Goal: Task Accomplishment & Management: Manage account settings

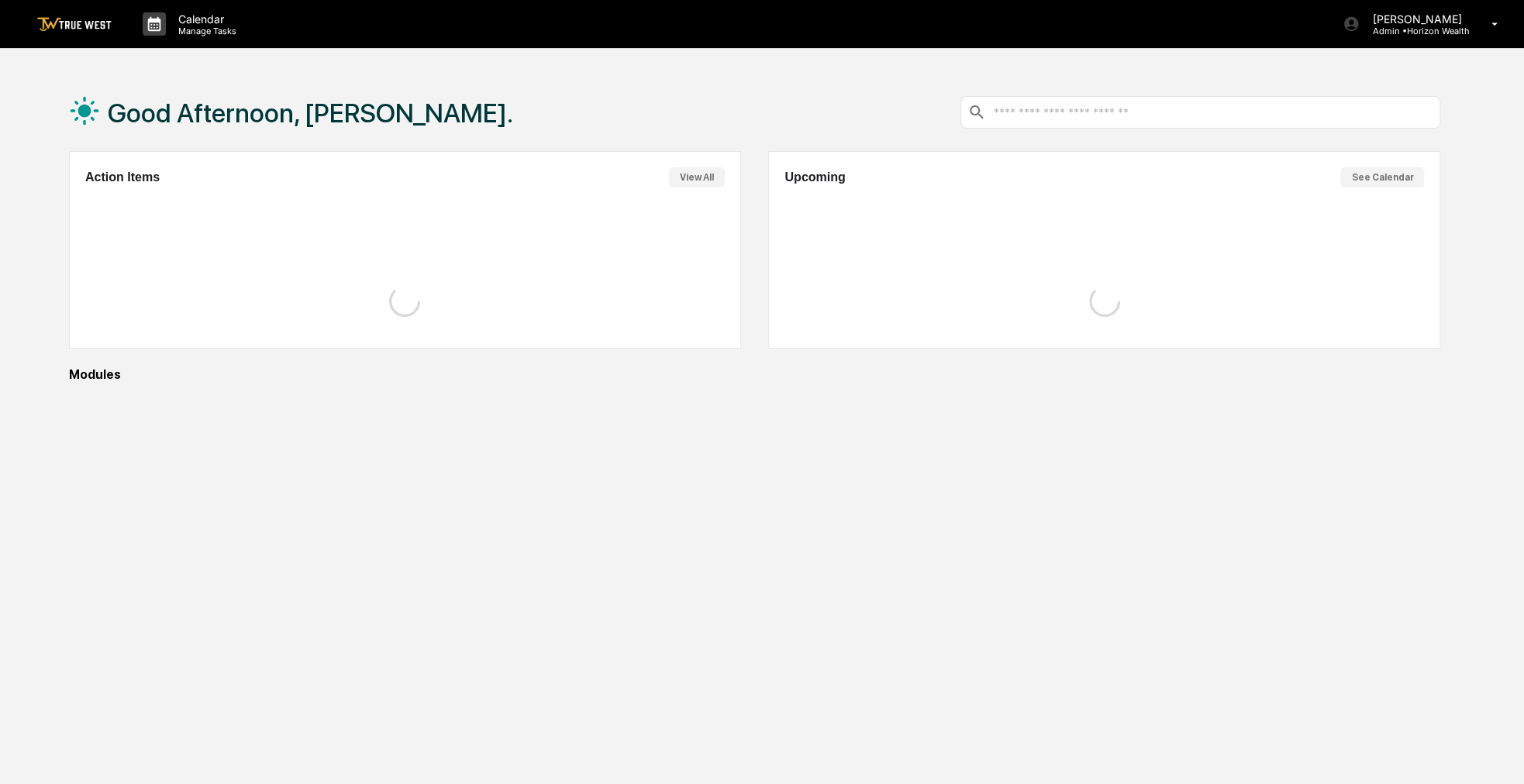
drag, startPoint x: 559, startPoint y: 318, endPoint x: 497, endPoint y: 272, distance: 77.2
click at [507, 278] on div at bounding box center [405, 301] width 640 height 62
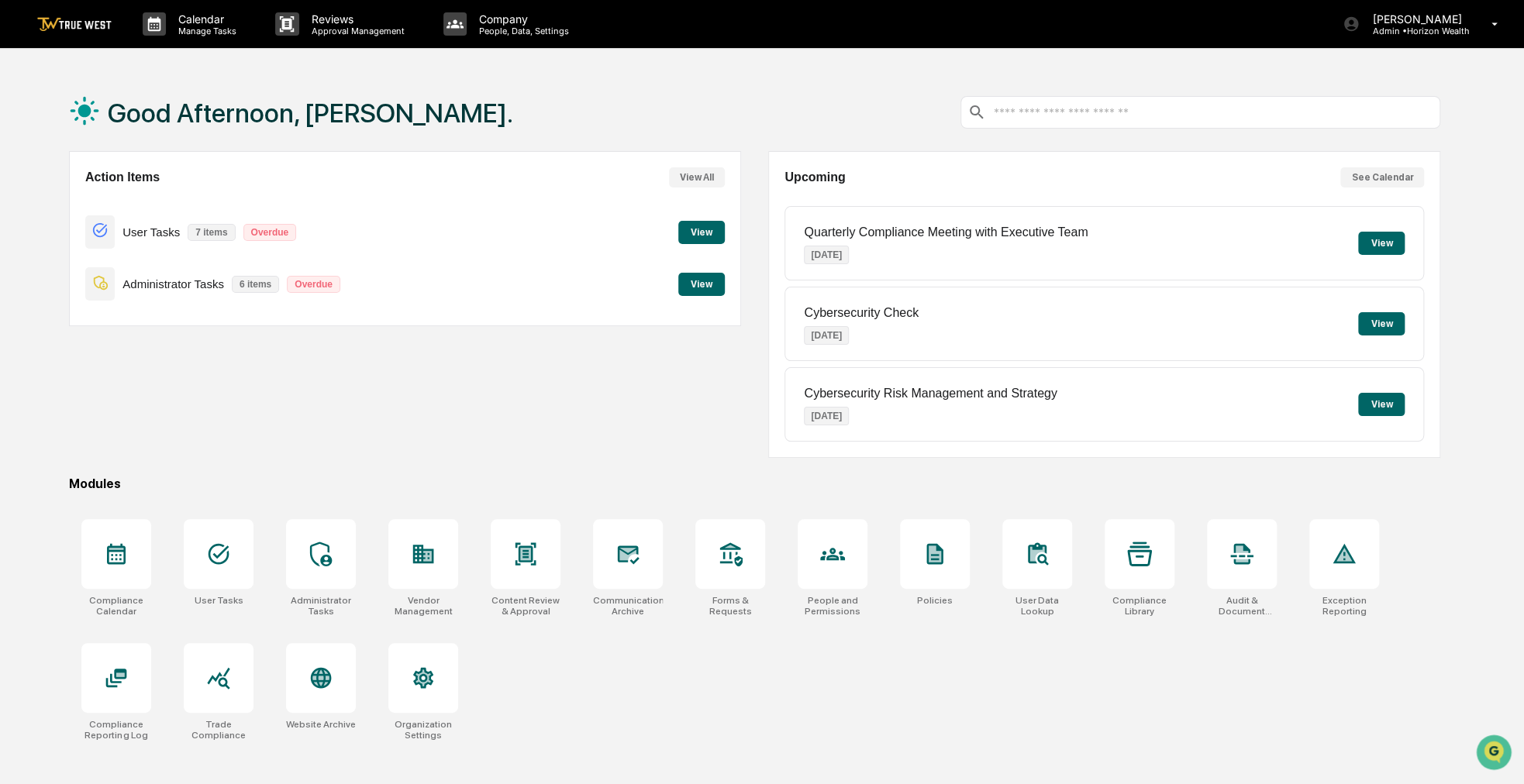
drag, startPoint x: 529, startPoint y: 121, endPoint x: 466, endPoint y: 122, distance: 63.0
click at [466, 122] on div "Good Afternoon, [PERSON_NAME]." at bounding box center [754, 112] width 1371 height 78
click at [648, 569] on div at bounding box center [628, 554] width 70 height 70
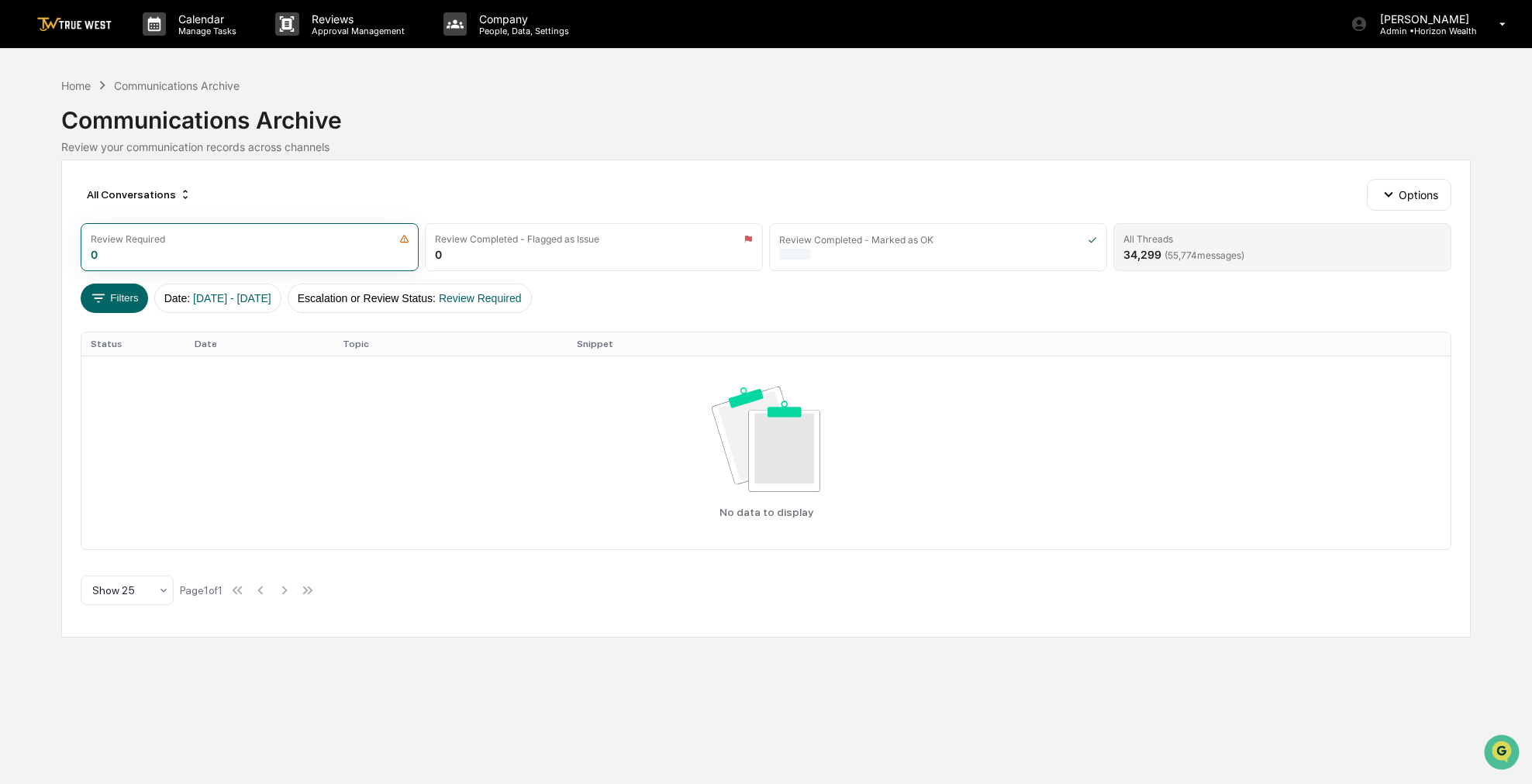
click at [1125, 254] on div "34,299 ( 55,774 messages)" at bounding box center [1184, 254] width 121 height 13
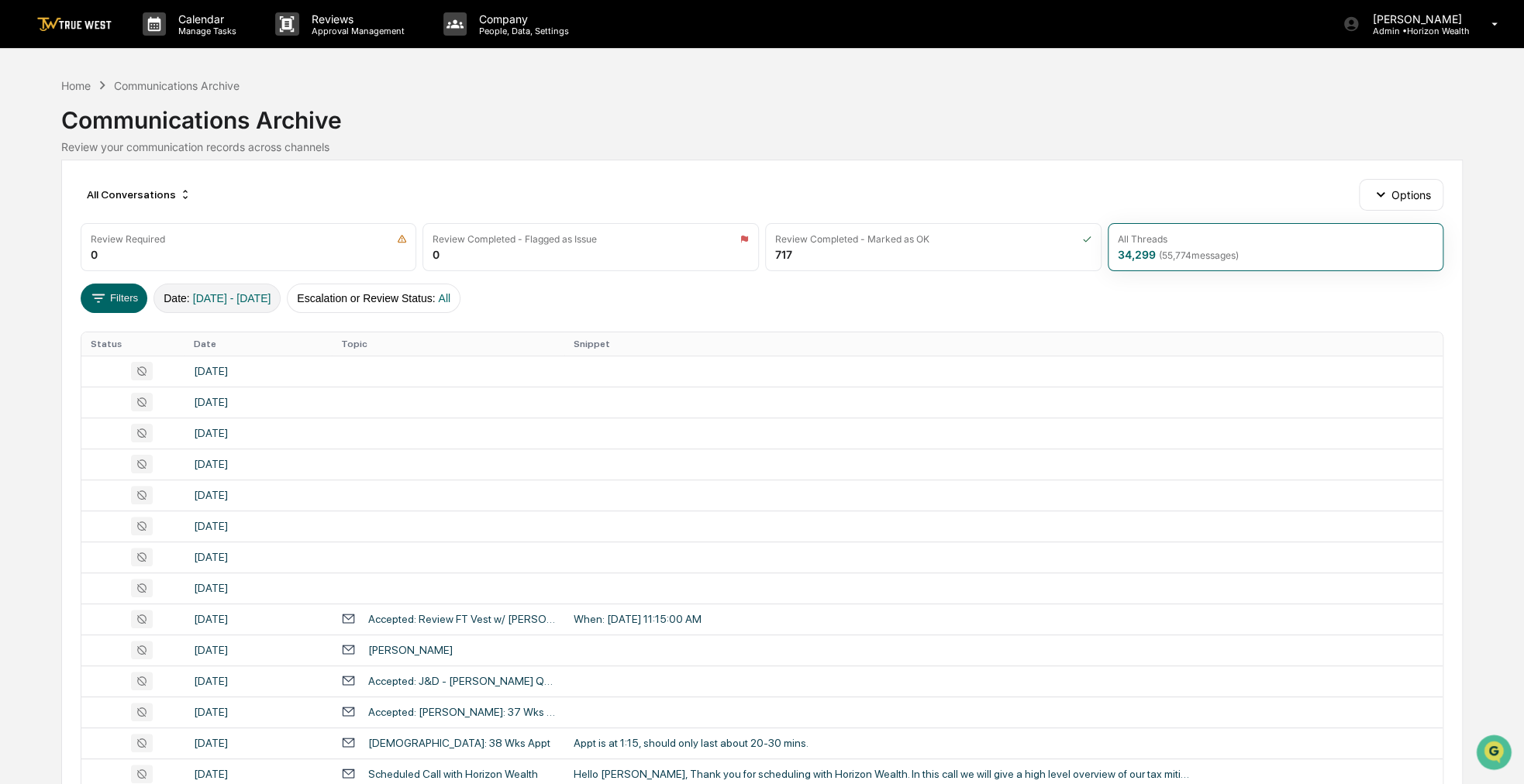
click at [271, 293] on span "[DATE] - [DATE]" at bounding box center [232, 299] width 79 height 12
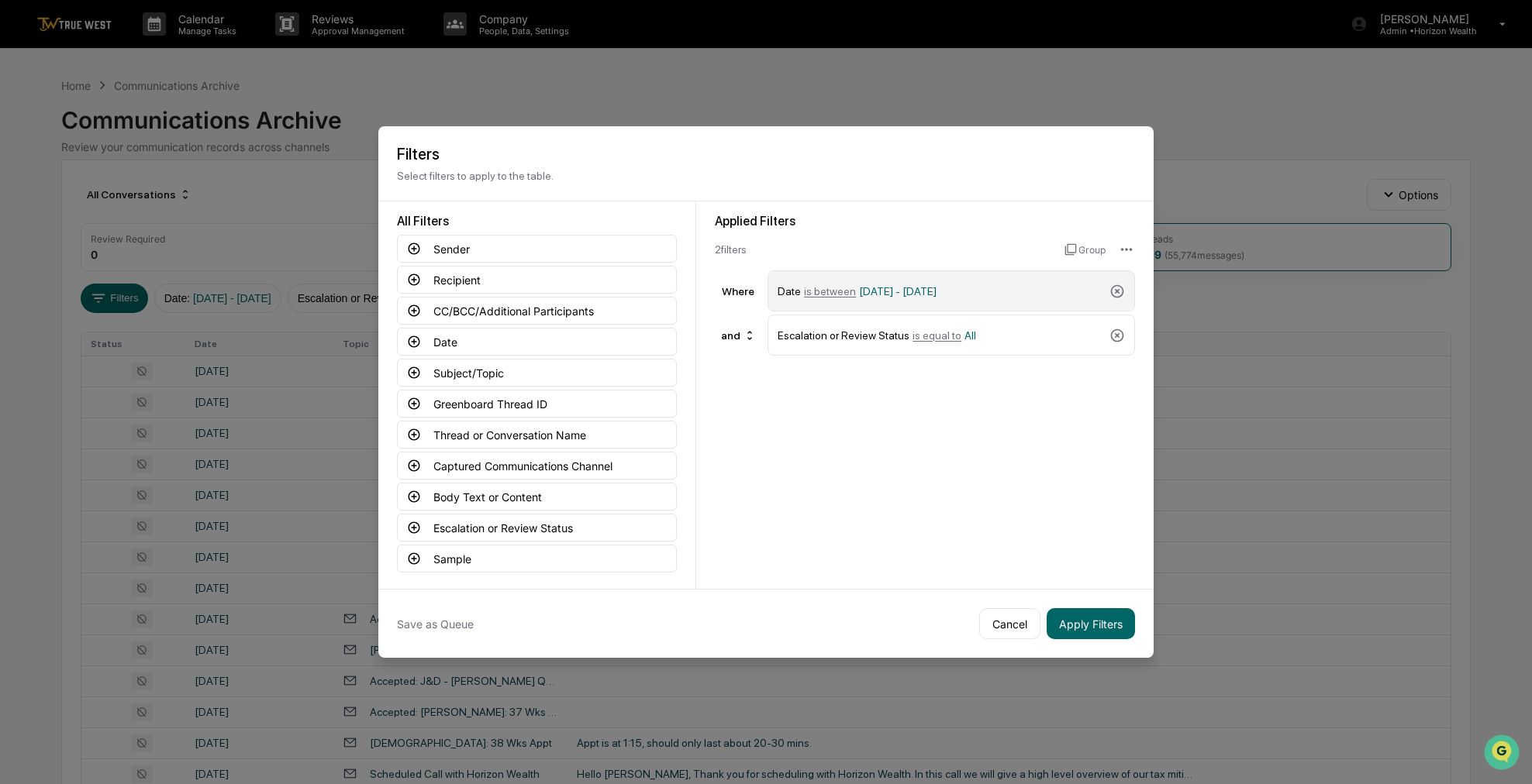
click at [1042, 293] on div "Date is between [DATE] - [DATE]" at bounding box center [940, 291] width 326 height 27
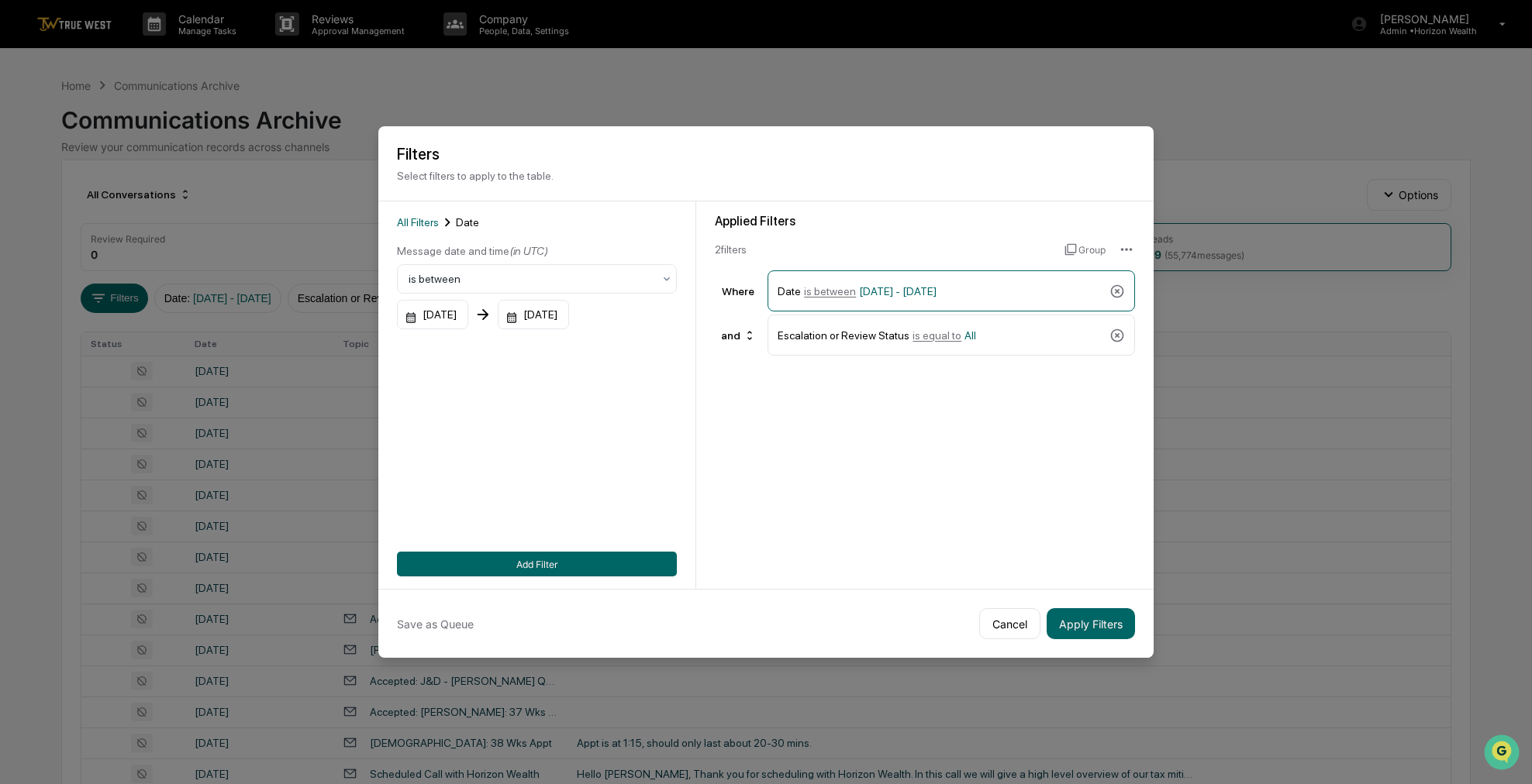
click at [492, 309] on icon at bounding box center [483, 314] width 17 height 17
click at [468, 310] on div "[DATE]" at bounding box center [433, 314] width 71 height 29
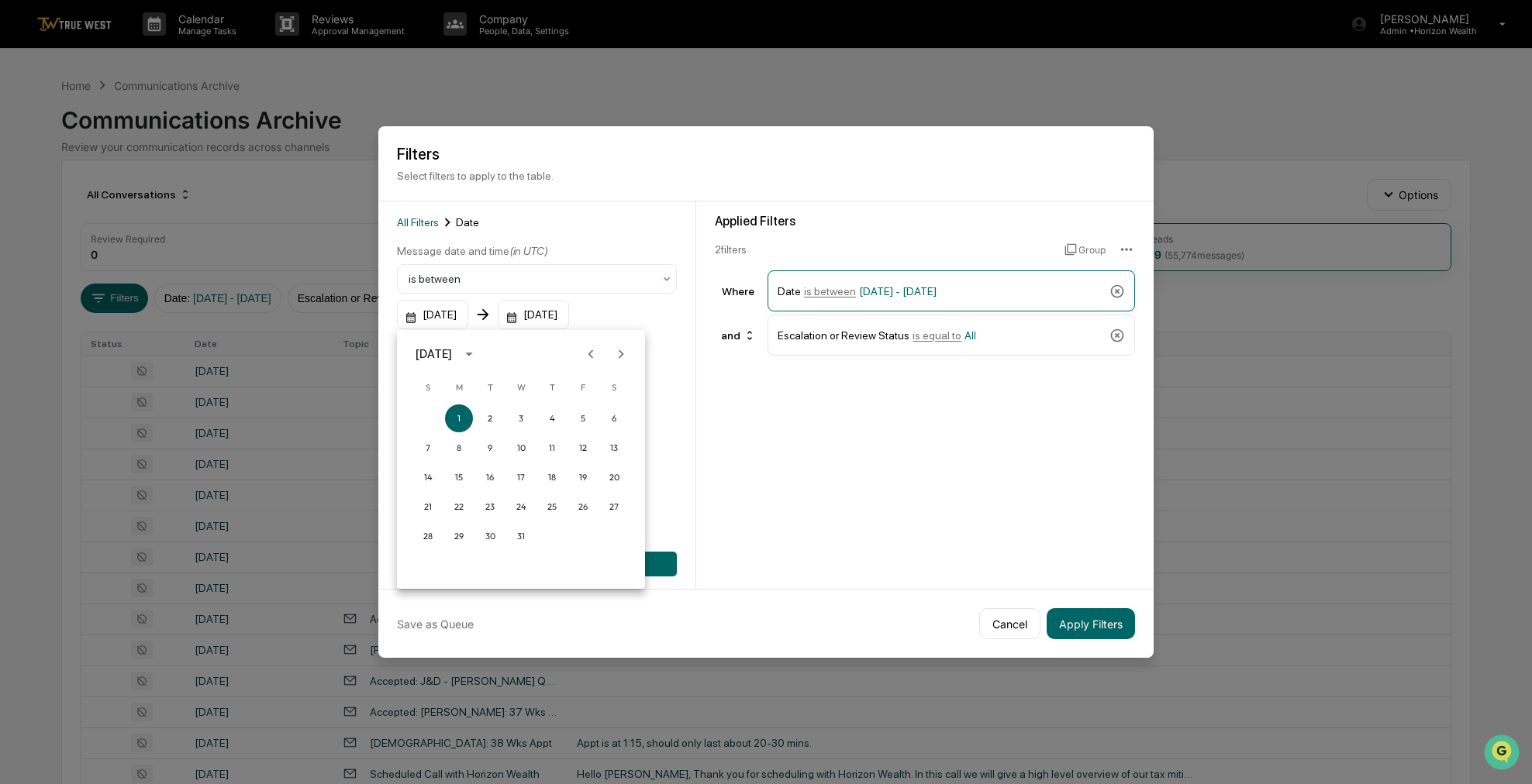
click at [477, 356] on icon "calendar view is open, switch to year view" at bounding box center [468, 353] width 17 height 17
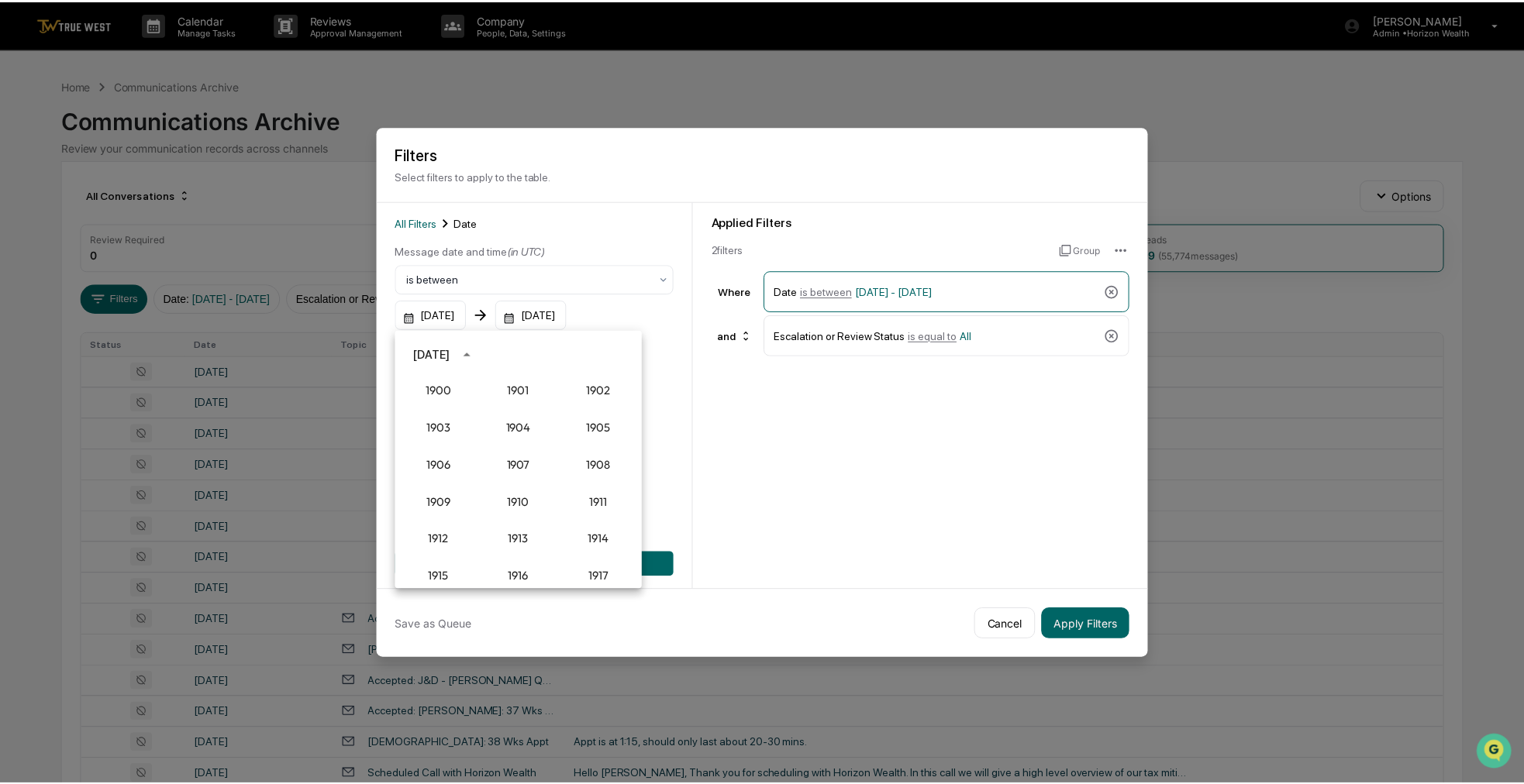
scroll to position [1435, 0]
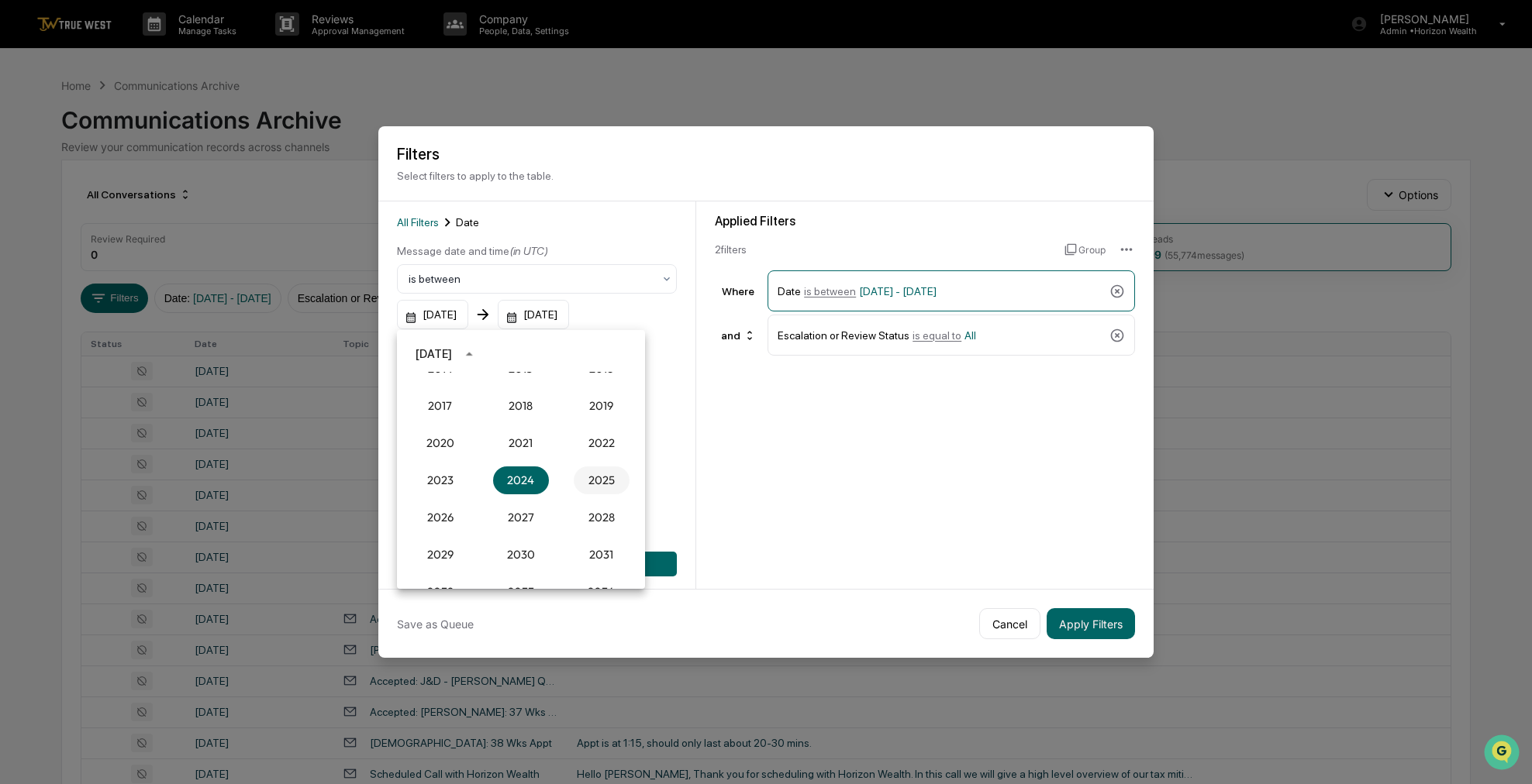
click at [608, 483] on button "2025" at bounding box center [601, 480] width 56 height 28
click at [537, 476] on button "Aug" at bounding box center [521, 472] width 56 height 28
click at [586, 414] on button "1" at bounding box center [583, 418] width 28 height 28
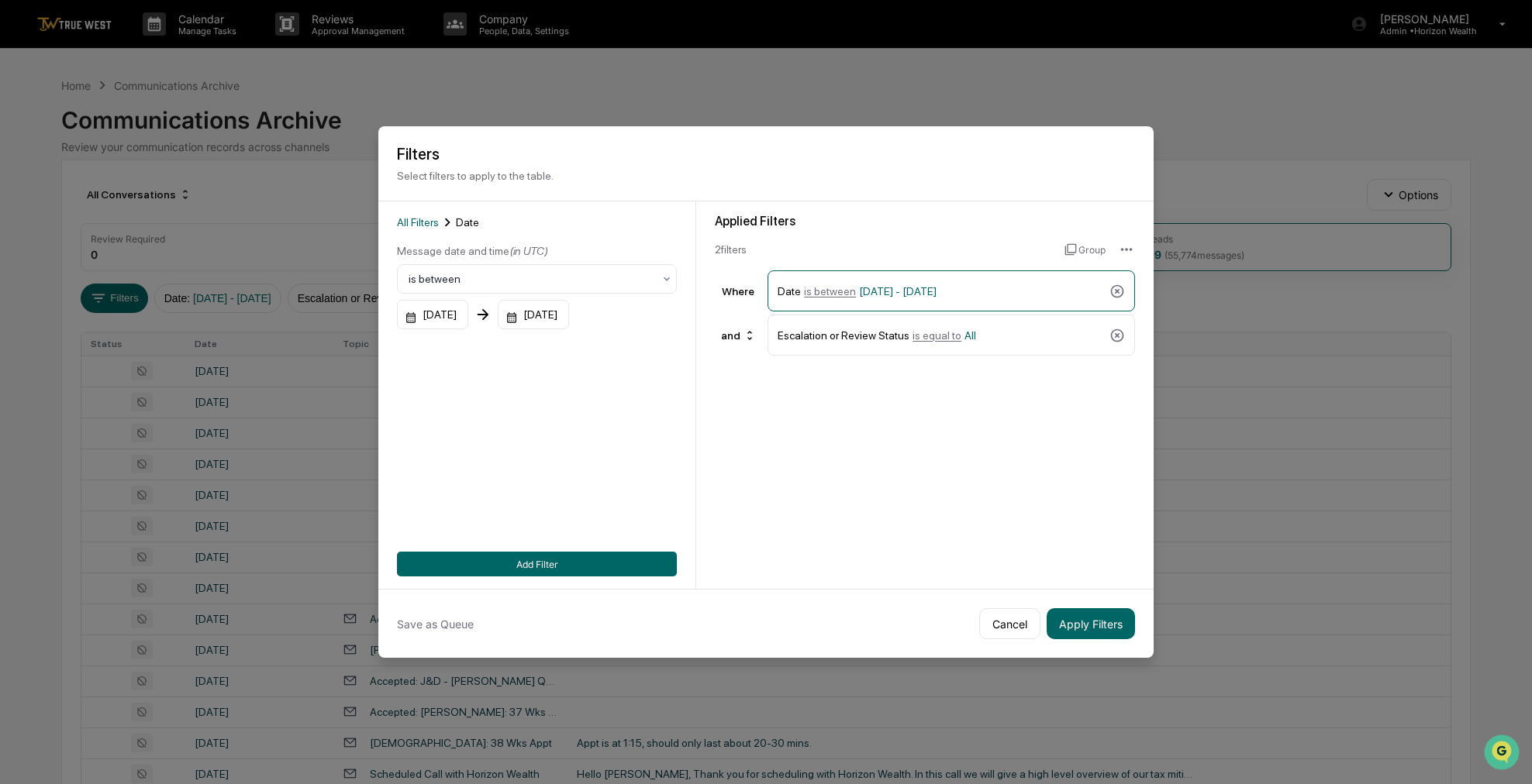
click at [624, 316] on div "08/01/2025 12/31/2025" at bounding box center [537, 314] width 280 height 29
click at [569, 315] on div "12/31/2025" at bounding box center [534, 314] width 71 height 29
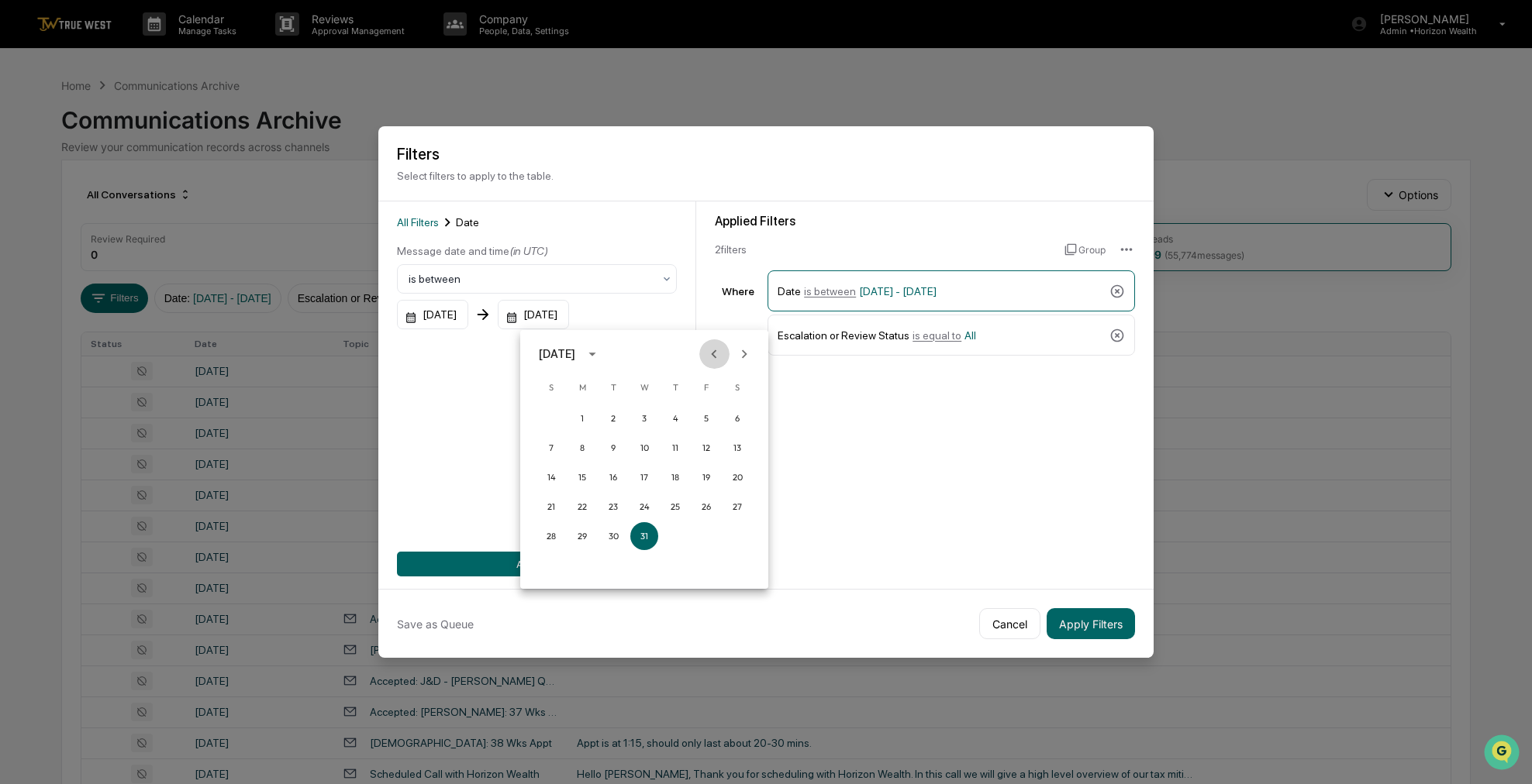
click at [716, 349] on icon "Previous month" at bounding box center [714, 353] width 17 height 17
click at [542, 564] on button "31" at bounding box center [551, 565] width 28 height 28
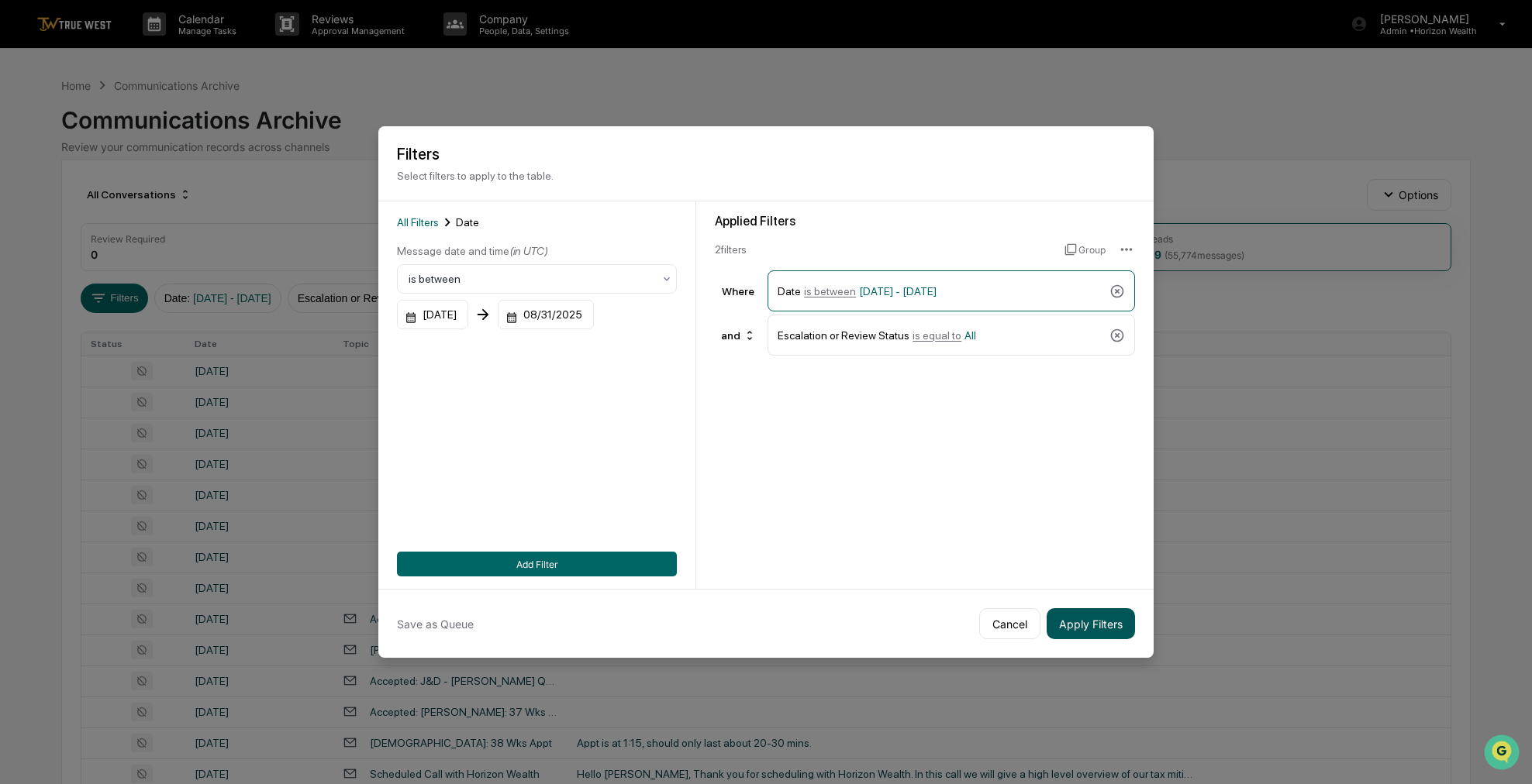
click at [1076, 624] on button "Apply Filters" at bounding box center [1090, 623] width 88 height 31
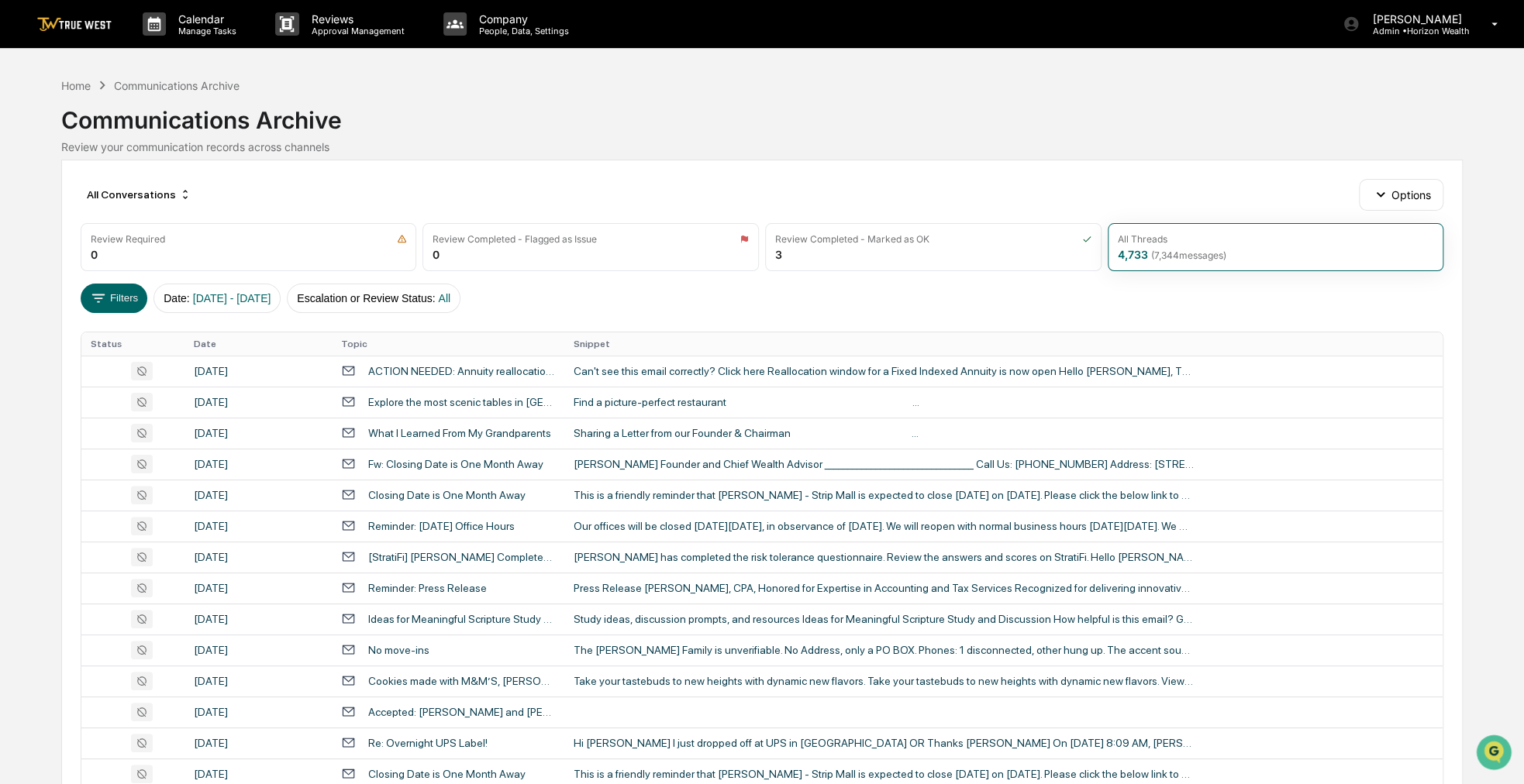
drag, startPoint x: 724, startPoint y: 136, endPoint x: 630, endPoint y: 102, distance: 100.0
click at [630, 102] on div "Home Communications Archive Communications Archive Review your communication re…" at bounding box center [763, 647] width 1403 height 1145
drag, startPoint x: 630, startPoint y: 102, endPoint x: 543, endPoint y: 110, distance: 87.4
click at [543, 110] on div "Communications Archive" at bounding box center [763, 113] width 1403 height 40
click at [784, 251] on div "Review Completed - Marked as OK 3" at bounding box center [932, 247] width 336 height 48
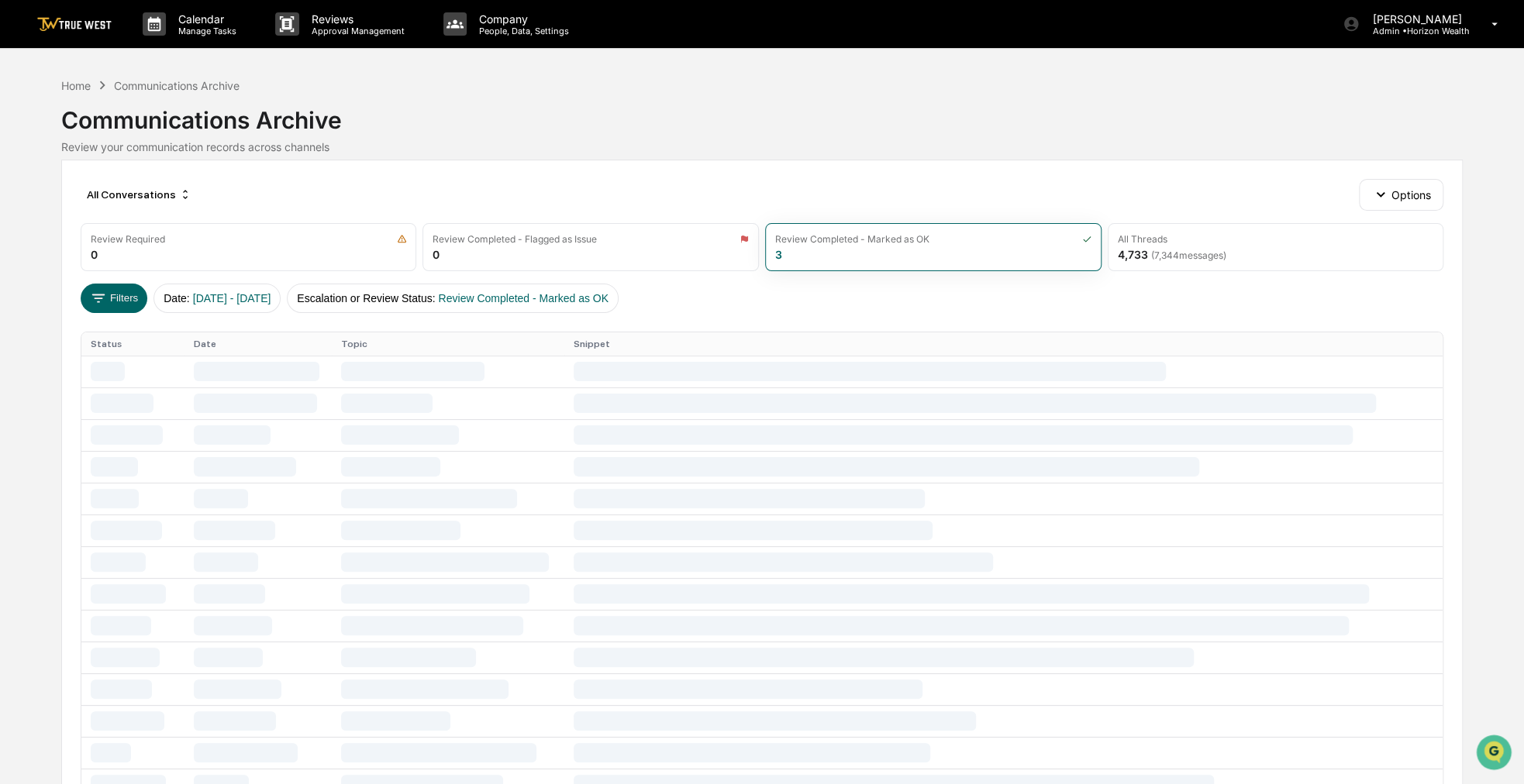
drag, startPoint x: 717, startPoint y: 117, endPoint x: 676, endPoint y: 114, distance: 41.1
click at [676, 114] on div "Communications Archive" at bounding box center [763, 113] width 1403 height 40
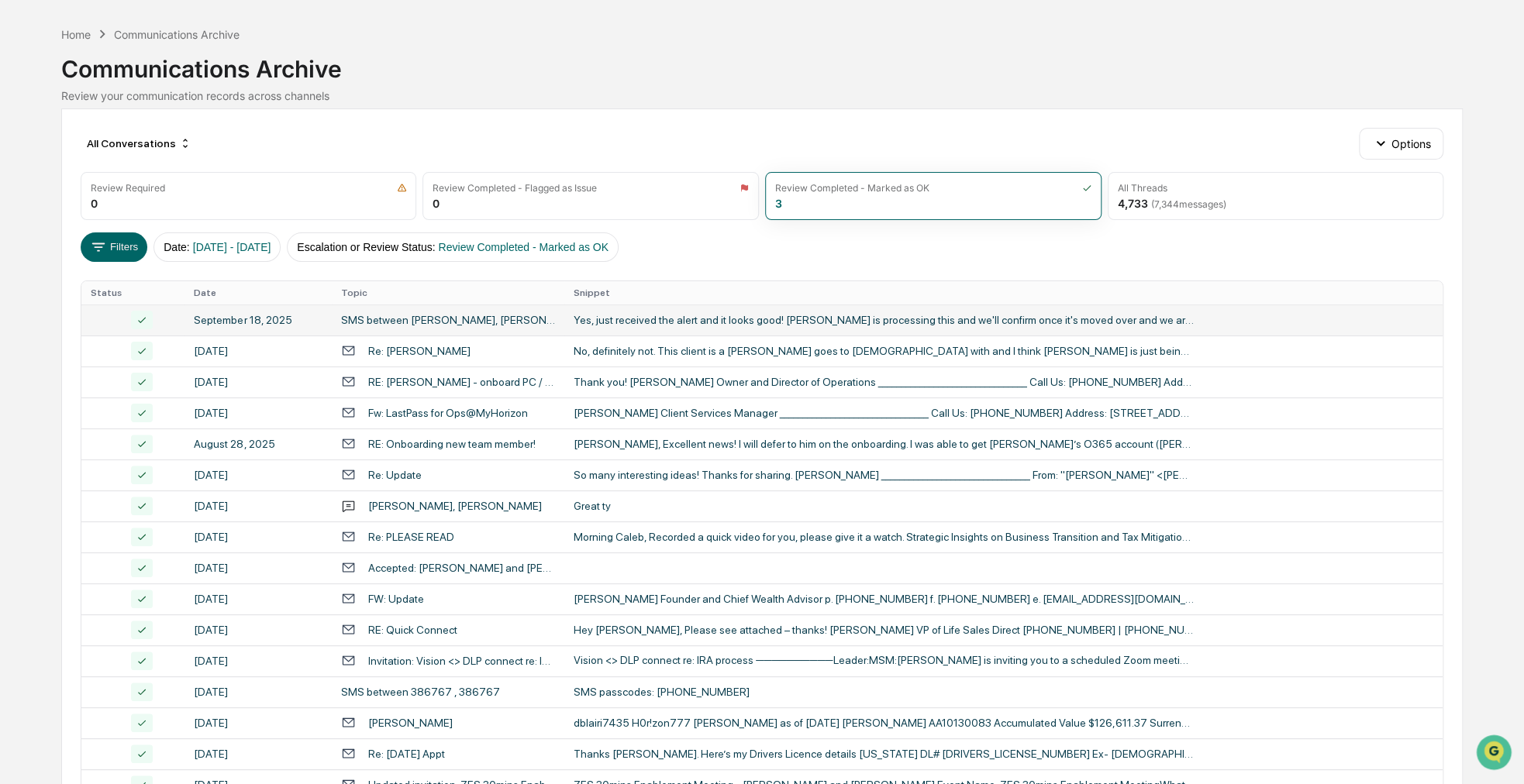
scroll to position [78, 0]
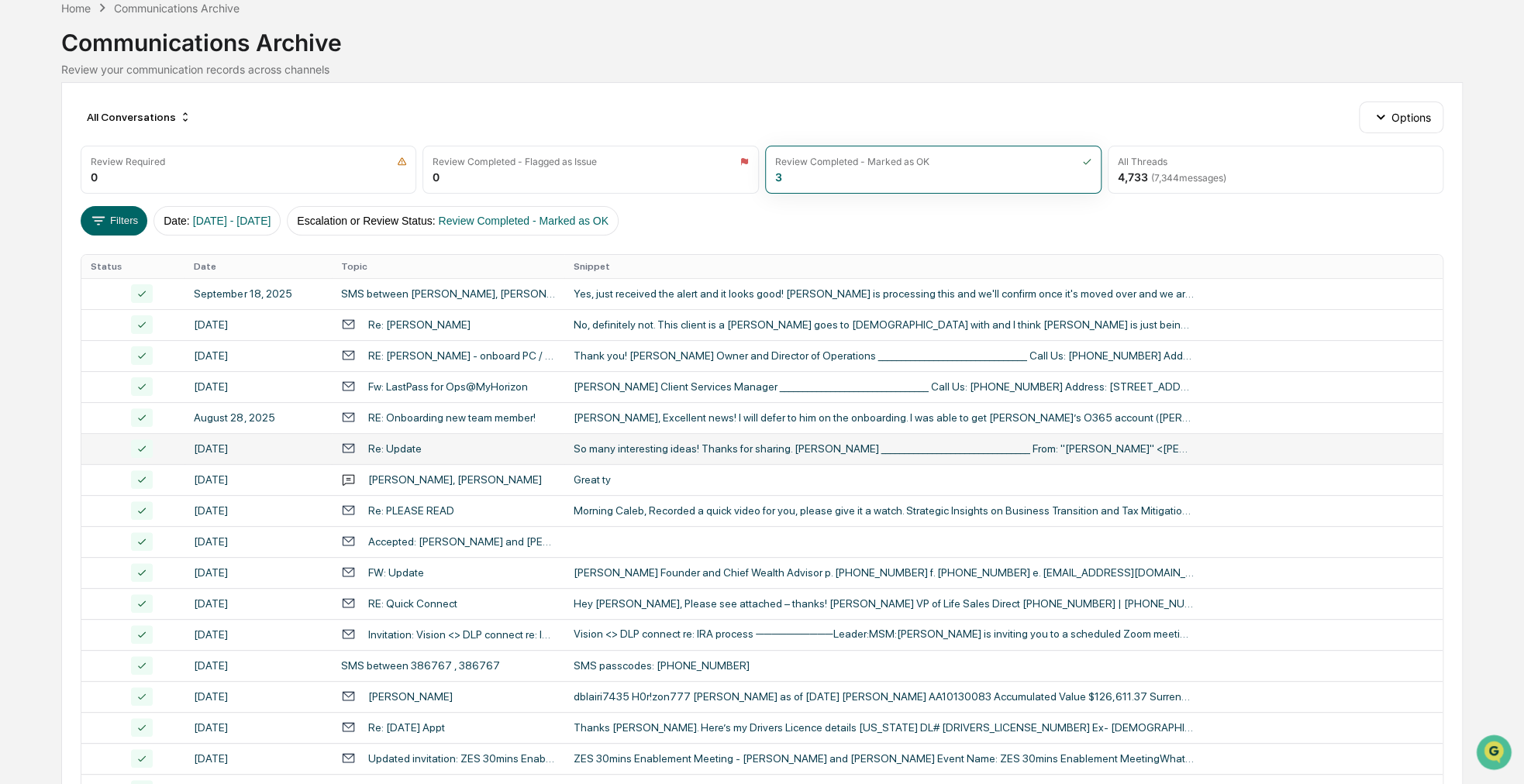
click at [485, 441] on div "Re: Update" at bounding box center [448, 448] width 214 height 15
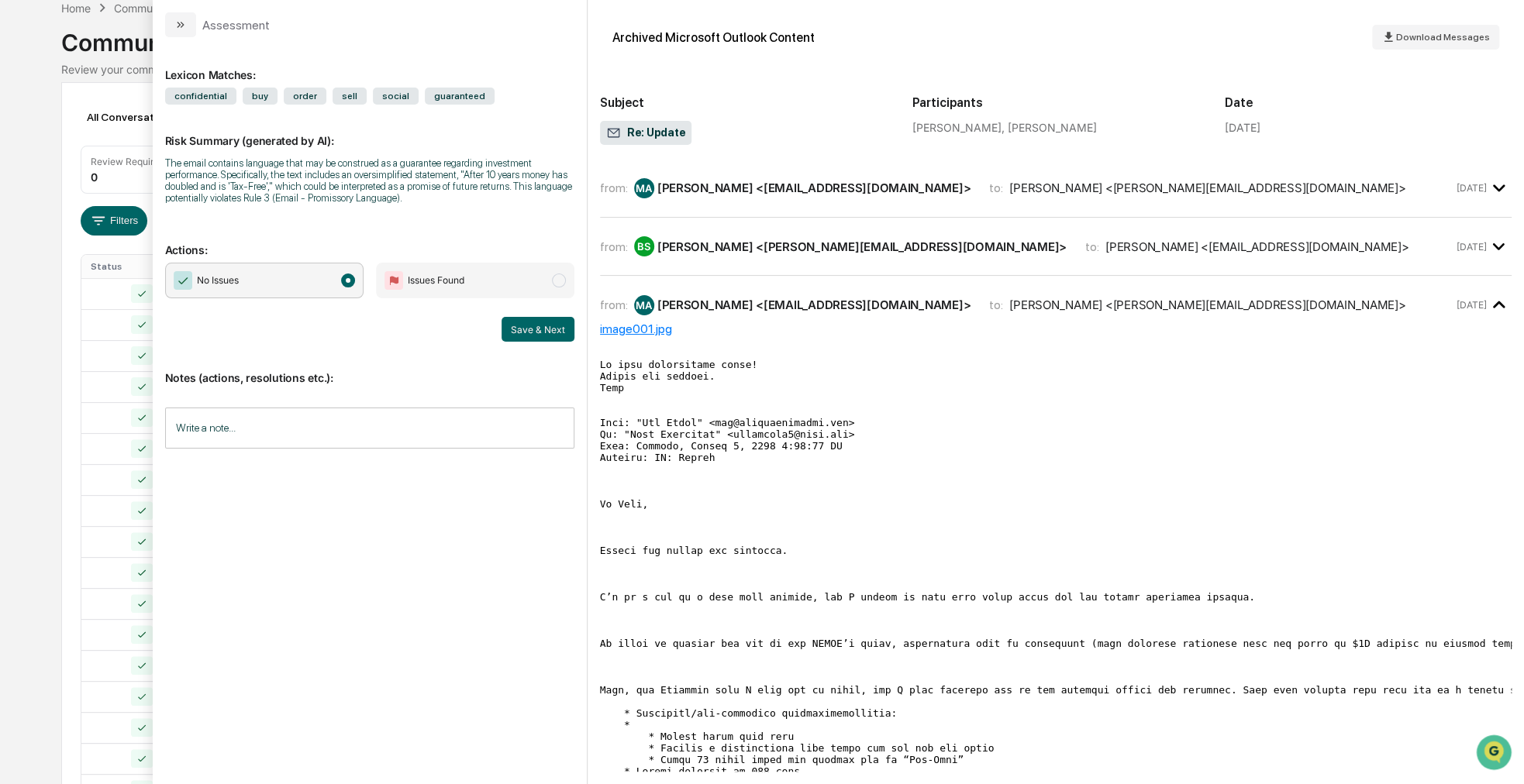
click at [253, 405] on div "Notes (actions, resolutions etc.): Write a note... Write a note..." at bounding box center [369, 404] width 410 height 126
drag, startPoint x: 652, startPoint y: 424, endPoint x: 626, endPoint y: 417, distance: 26.9
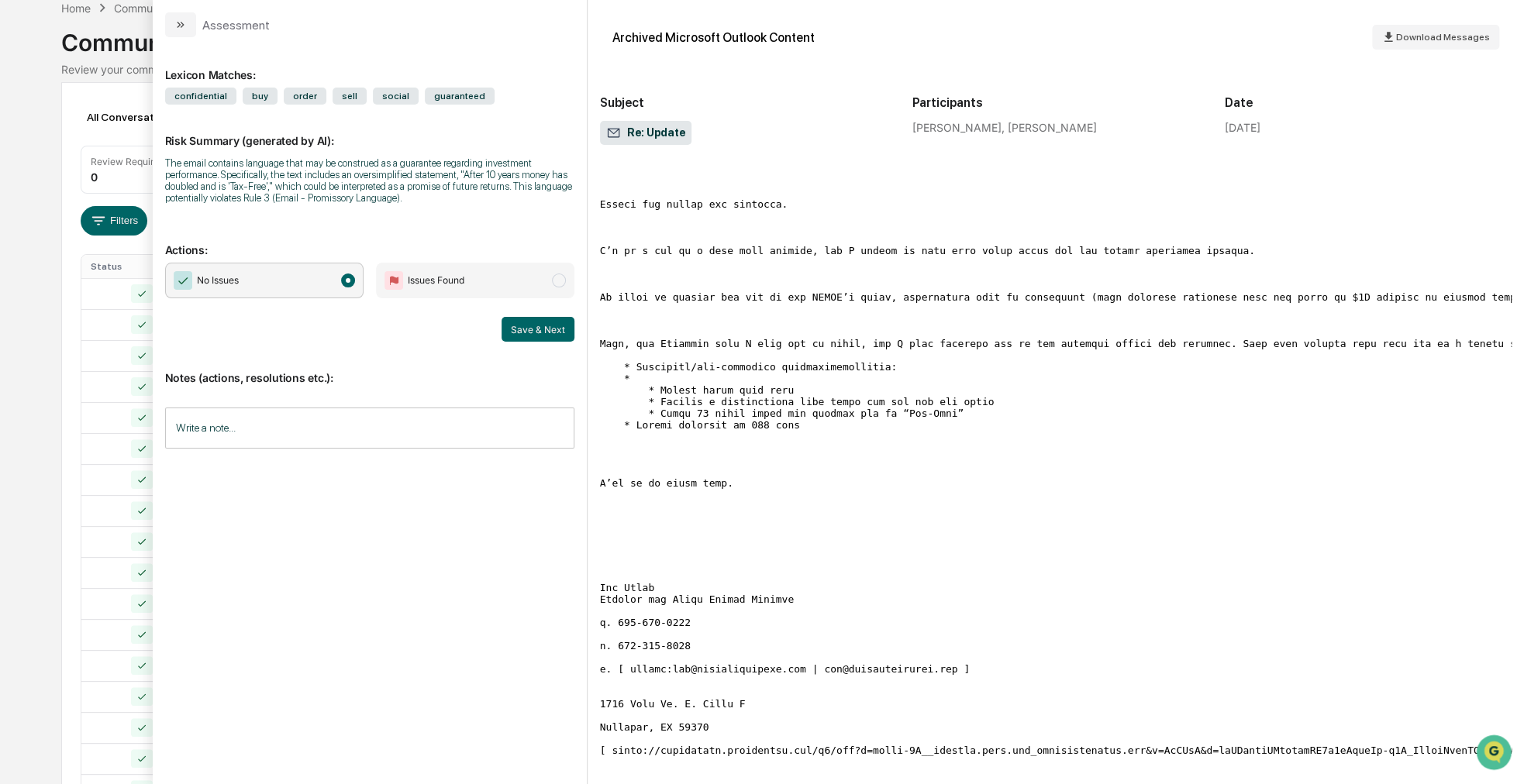
scroll to position [310, 0]
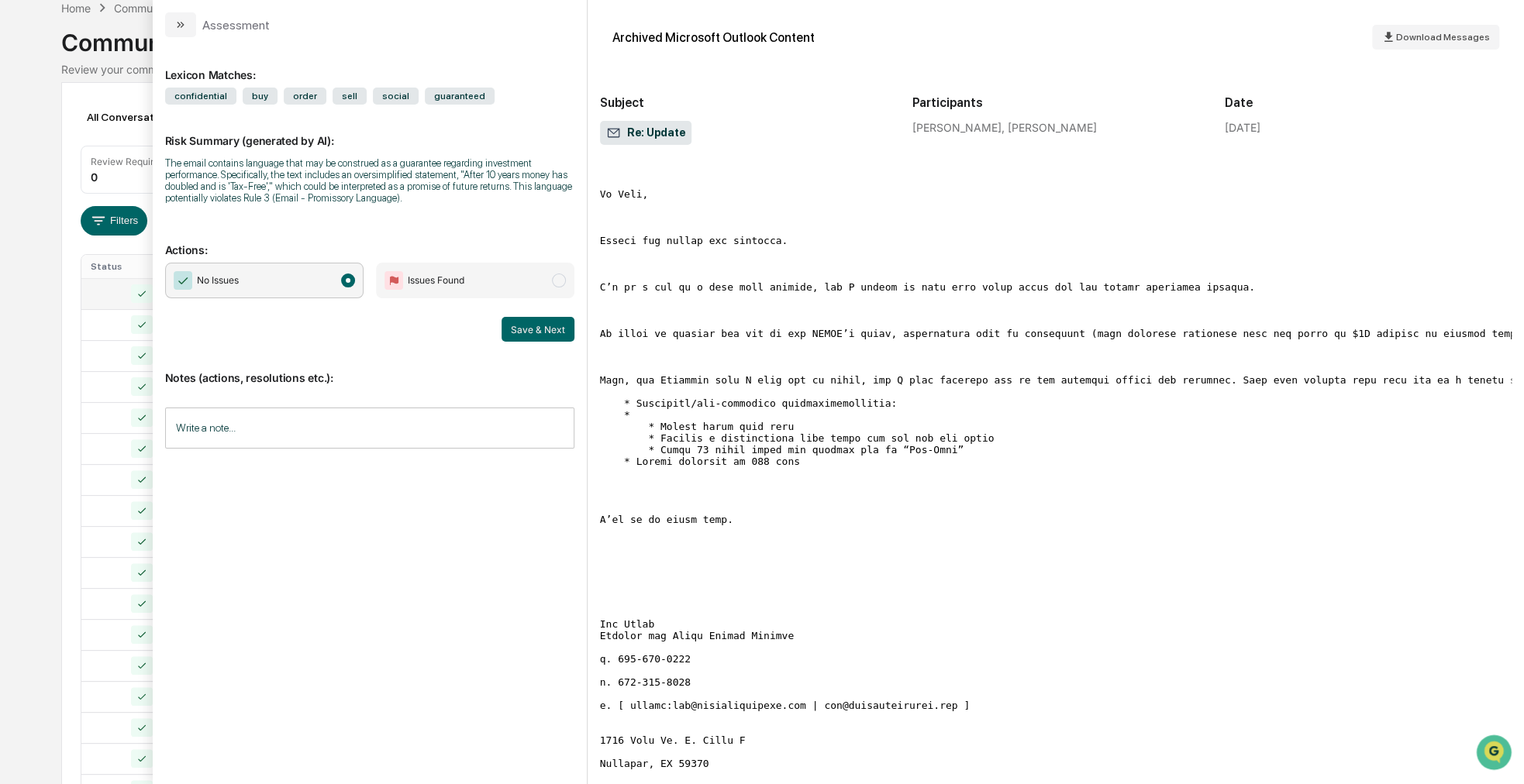
click at [87, 293] on td at bounding box center [133, 293] width 104 height 31
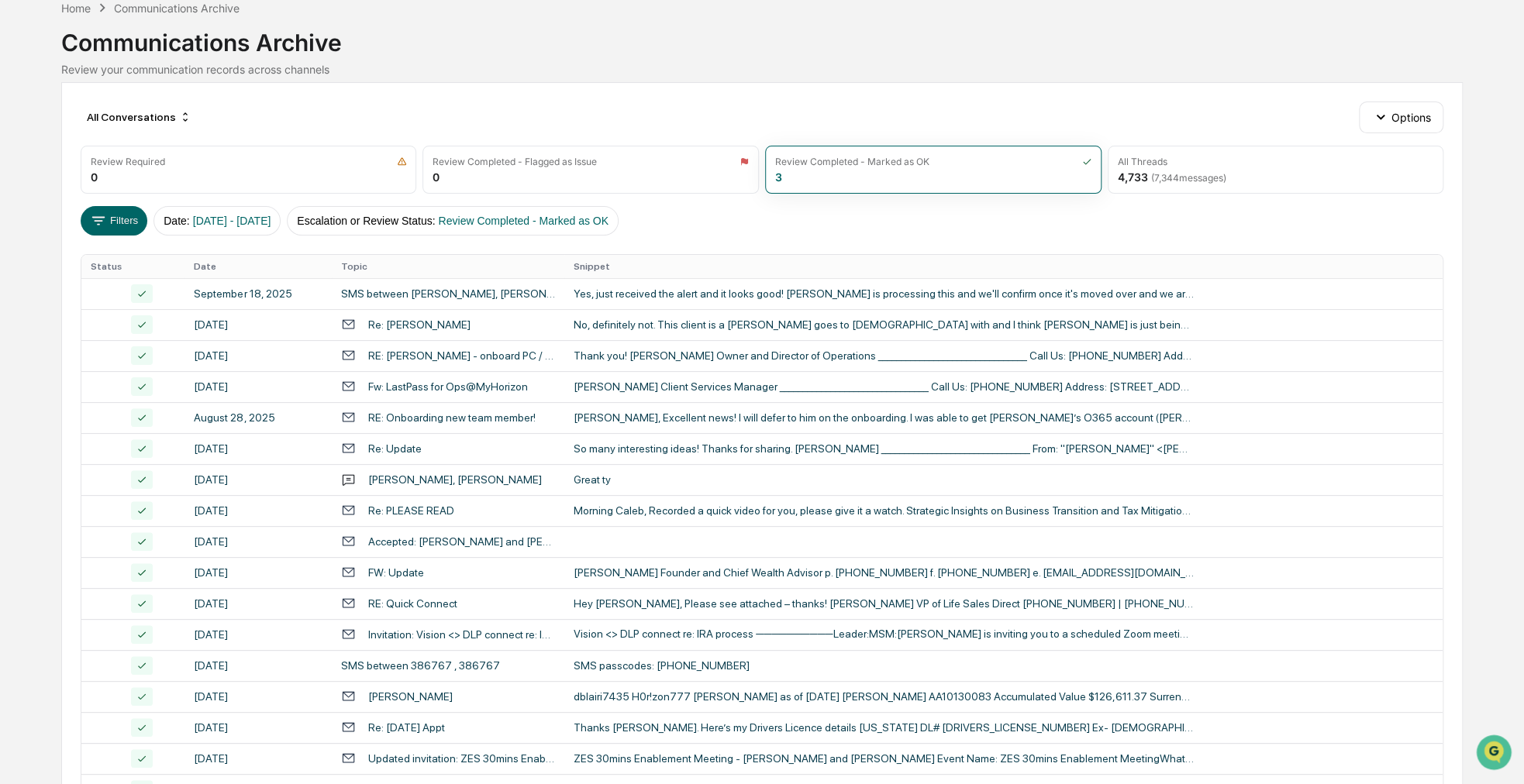
click at [45, 236] on div "Calendar Manage Tasks Reviews Approval Management Company People, Data, Setting…" at bounding box center [762, 532] width 1524 height 1219
click at [284, 458] on td "August 6, 2025" at bounding box center [258, 449] width 146 height 31
click at [29, 342] on div "Calendar Manage Tasks Reviews Approval Management Company People, Data, Setting…" at bounding box center [762, 532] width 1524 height 1219
click at [261, 416] on div "August 28, 2025" at bounding box center [257, 417] width 128 height 12
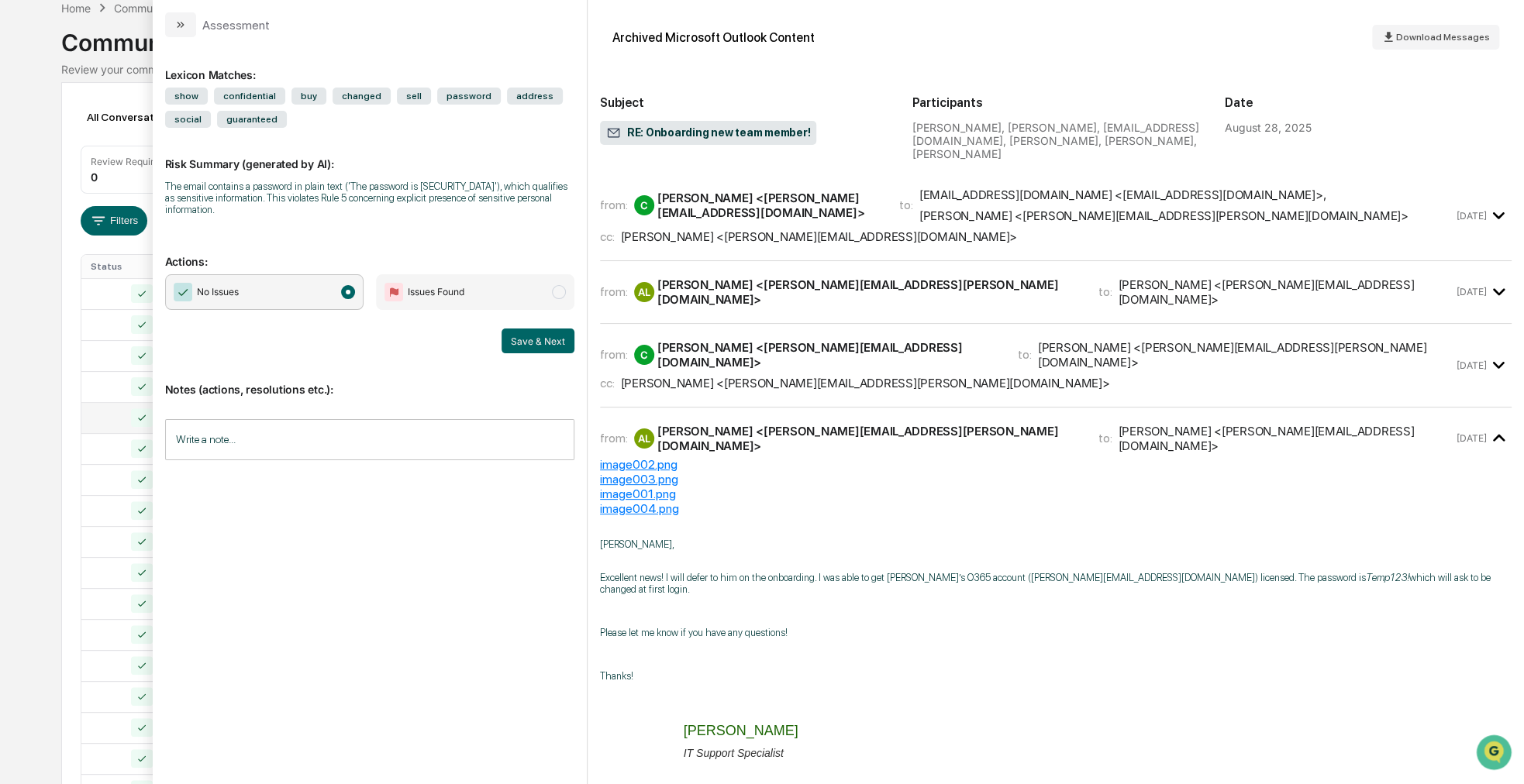
click at [21, 198] on div "Calendar Manage Tasks Reviews Approval Management Company People, Data, Setting…" at bounding box center [762, 532] width 1524 height 1219
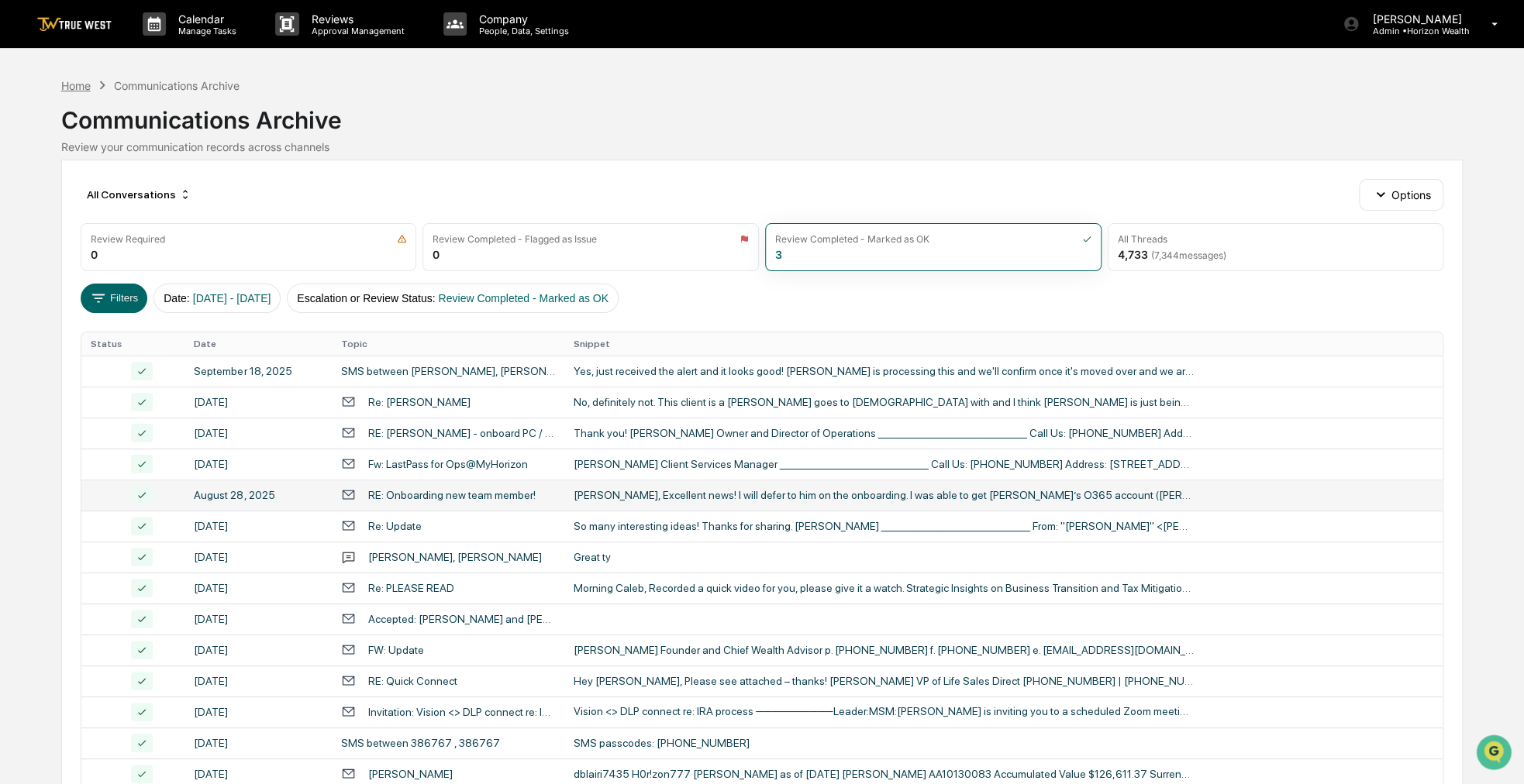
click at [90, 82] on div "Home" at bounding box center [76, 86] width 29 height 13
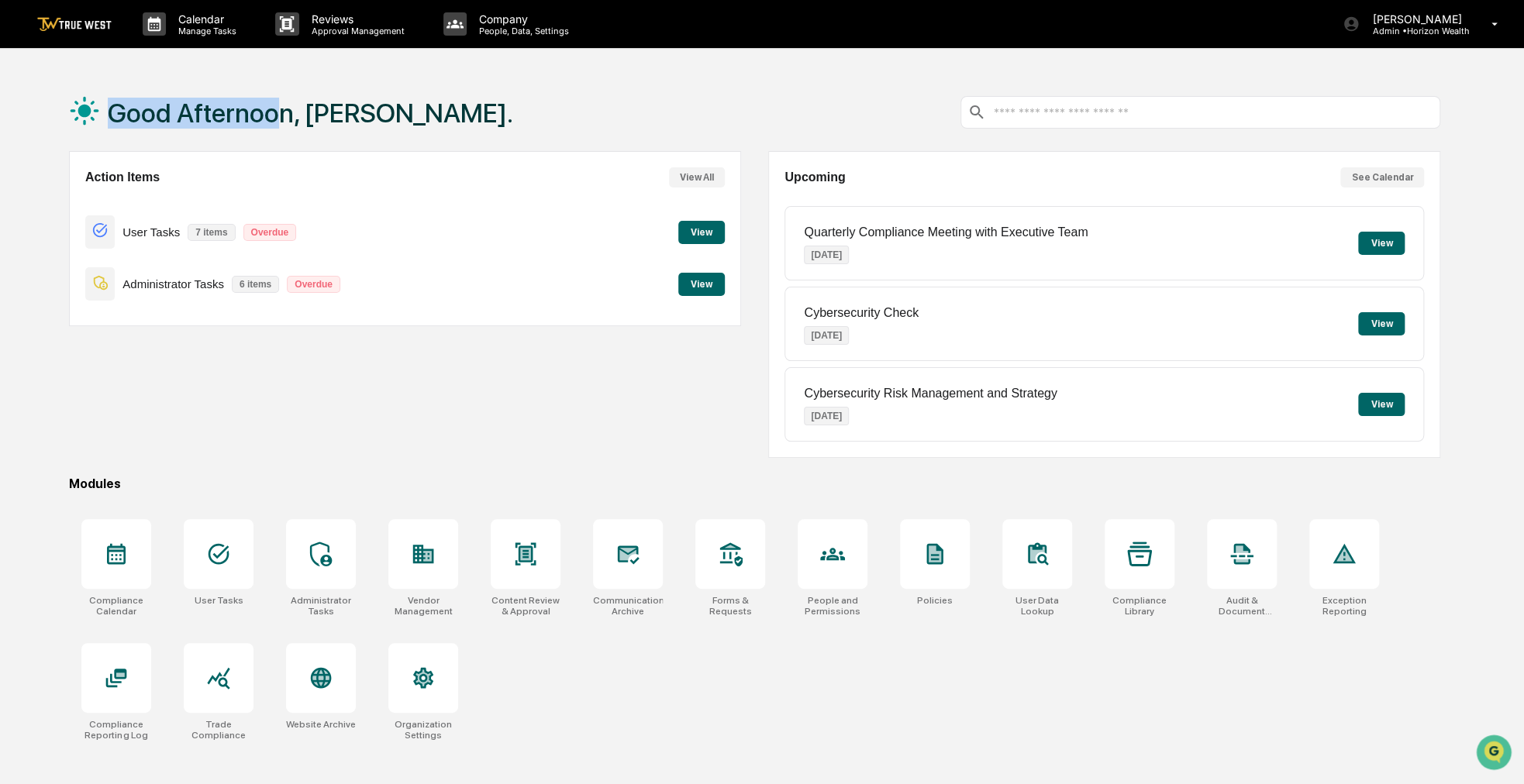
click at [654, 0] on html "Calendar Manage Tasks Reviews Approval Management Company People, Data, Setting…" at bounding box center [762, 392] width 1524 height 784
click at [195, 43] on div "Calendar Manage Tasks" at bounding box center [196, 24] width 133 height 48
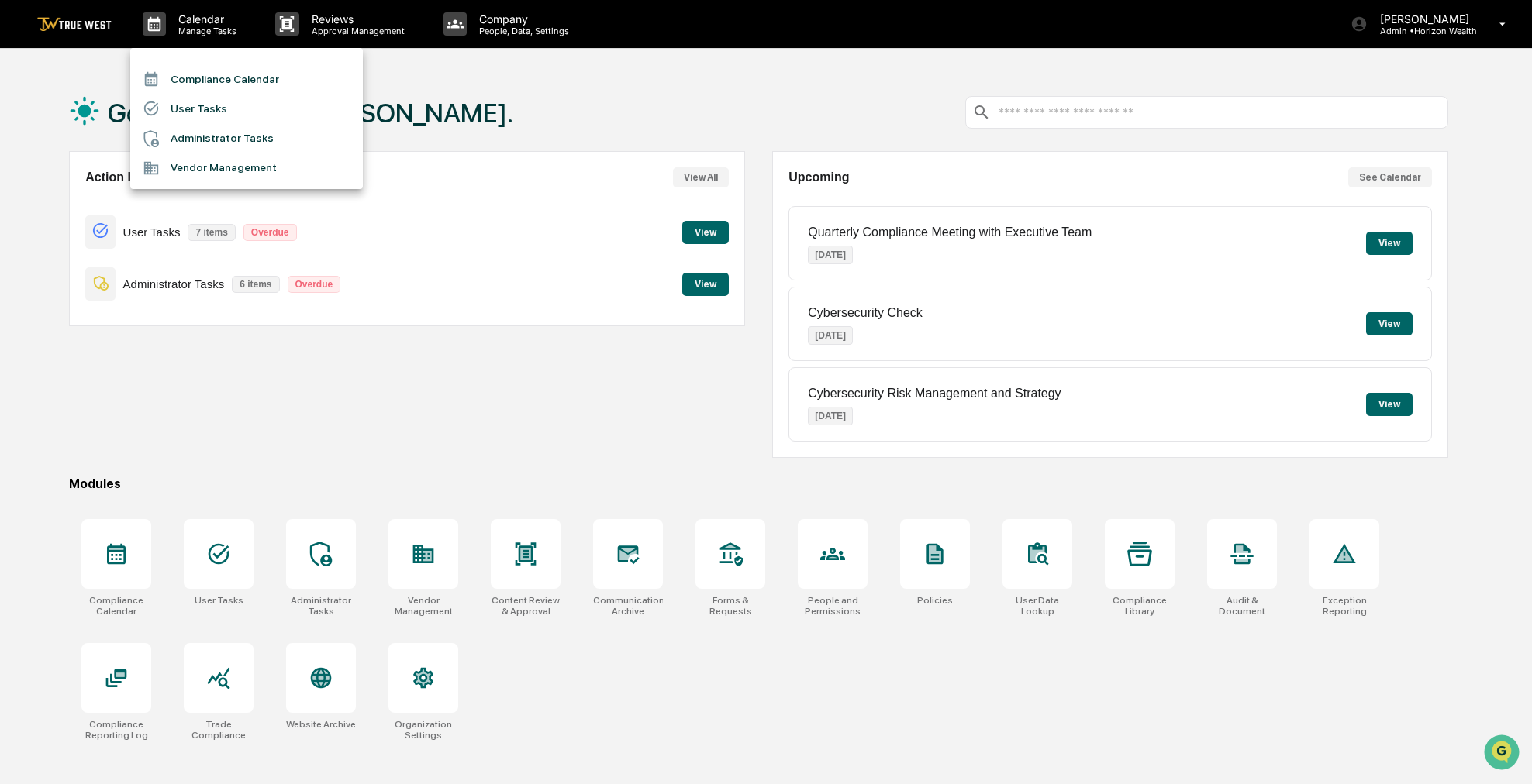
click at [209, 73] on li "Compliance Calendar" at bounding box center [246, 78] width 233 height 29
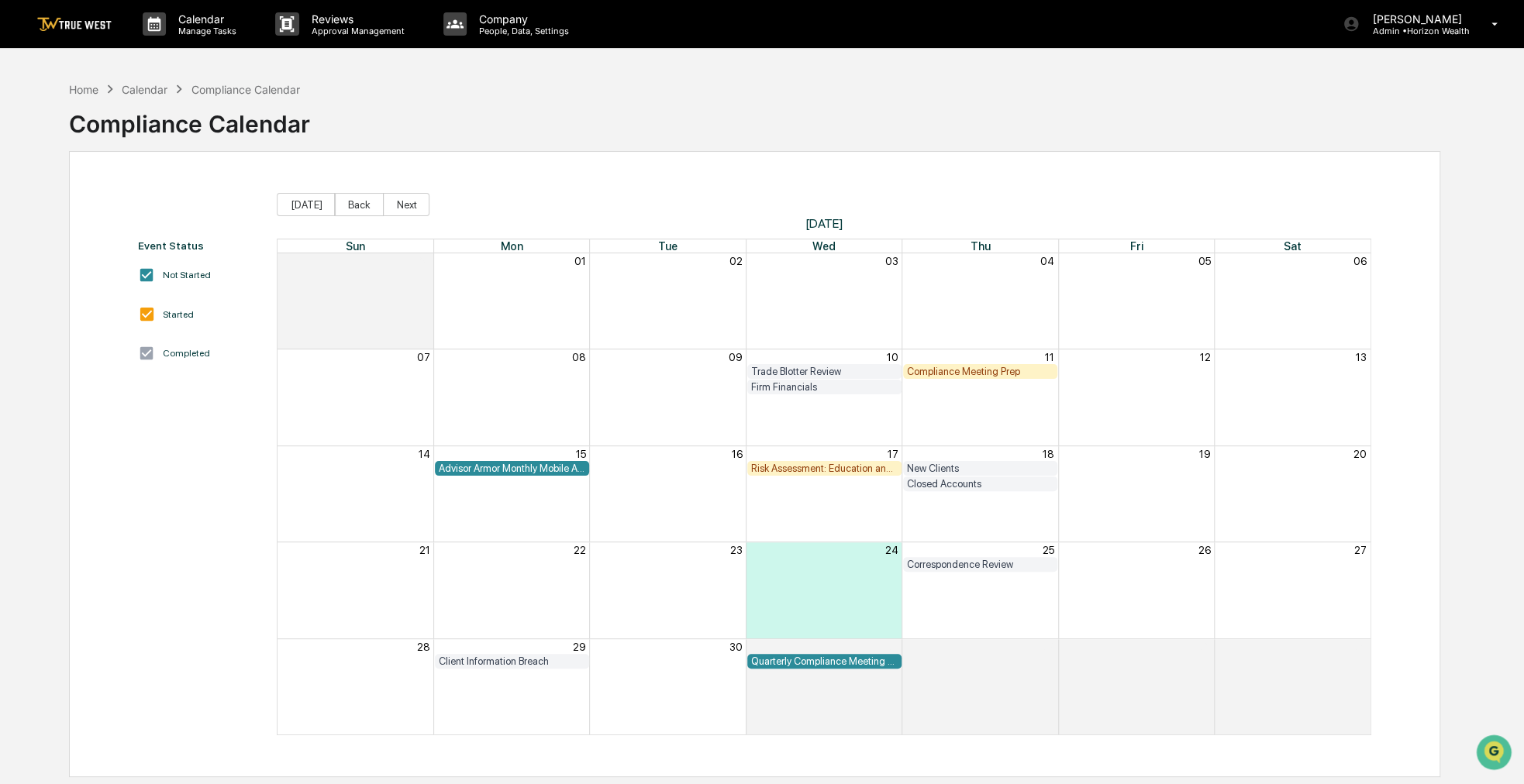
drag, startPoint x: 569, startPoint y: 95, endPoint x: 515, endPoint y: 97, distance: 54.0
click at [515, 97] on div "Home Calendar Compliance Calendar Compliance Calendar" at bounding box center [754, 112] width 1371 height 78
drag, startPoint x: 685, startPoint y: 134, endPoint x: 649, endPoint y: 123, distance: 37.6
click at [649, 123] on div "Home Calendar Compliance Calendar Compliance Calendar" at bounding box center [754, 112] width 1371 height 78
click at [338, 197] on button "Back" at bounding box center [359, 204] width 49 height 23
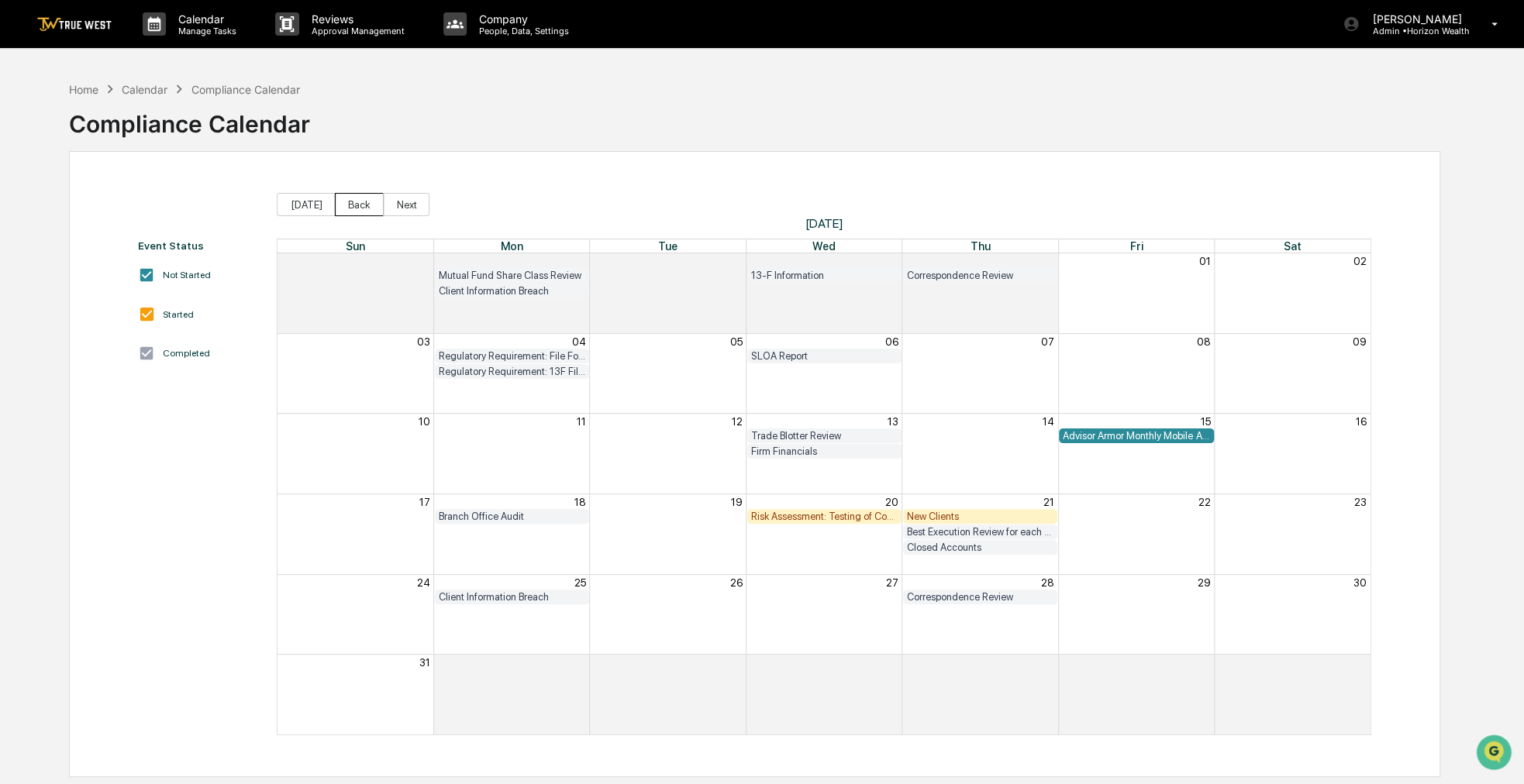
click at [338, 198] on button "Back" at bounding box center [359, 204] width 49 height 23
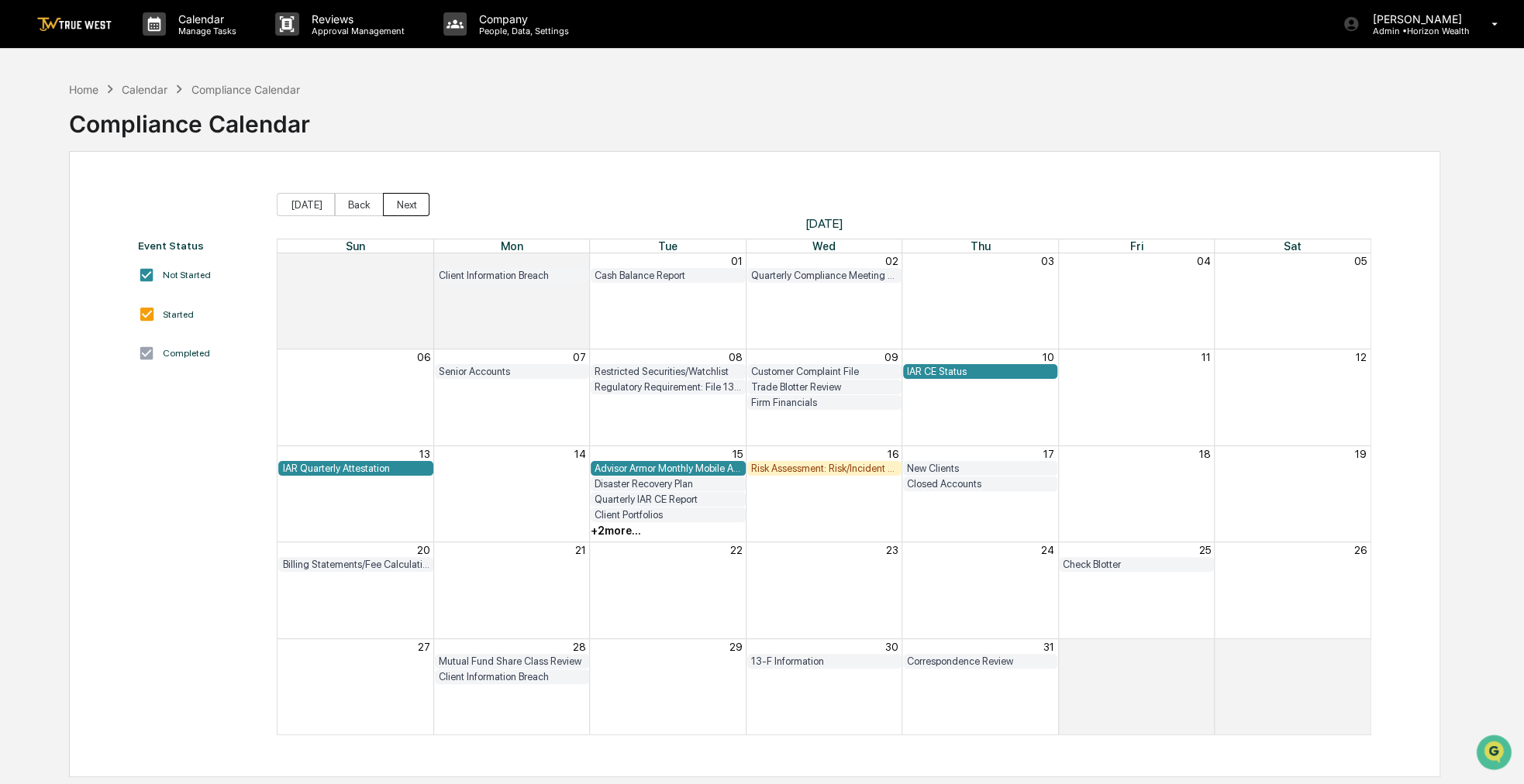
click at [396, 203] on button "Next" at bounding box center [406, 204] width 46 height 23
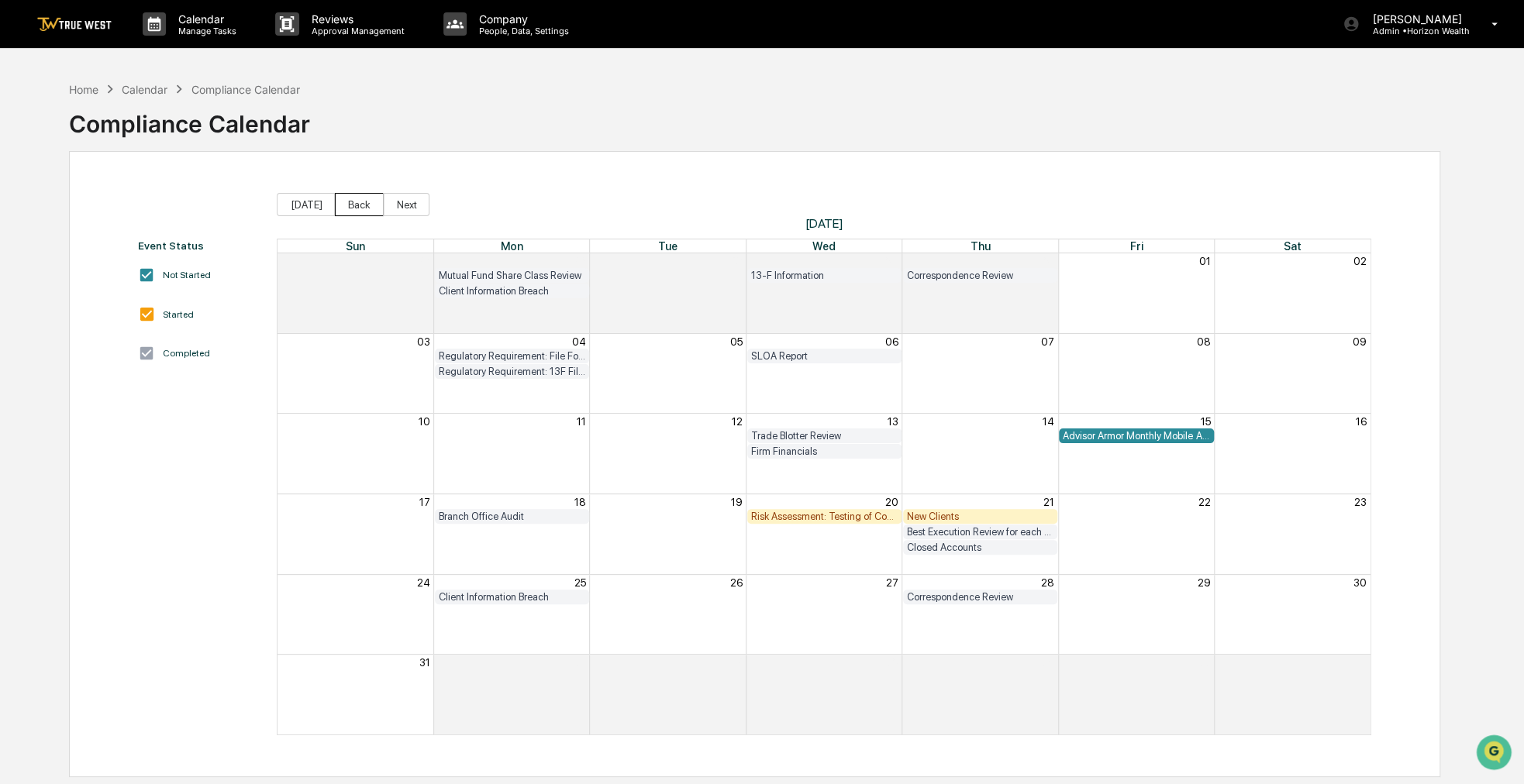
click at [347, 207] on button "Back" at bounding box center [359, 204] width 49 height 23
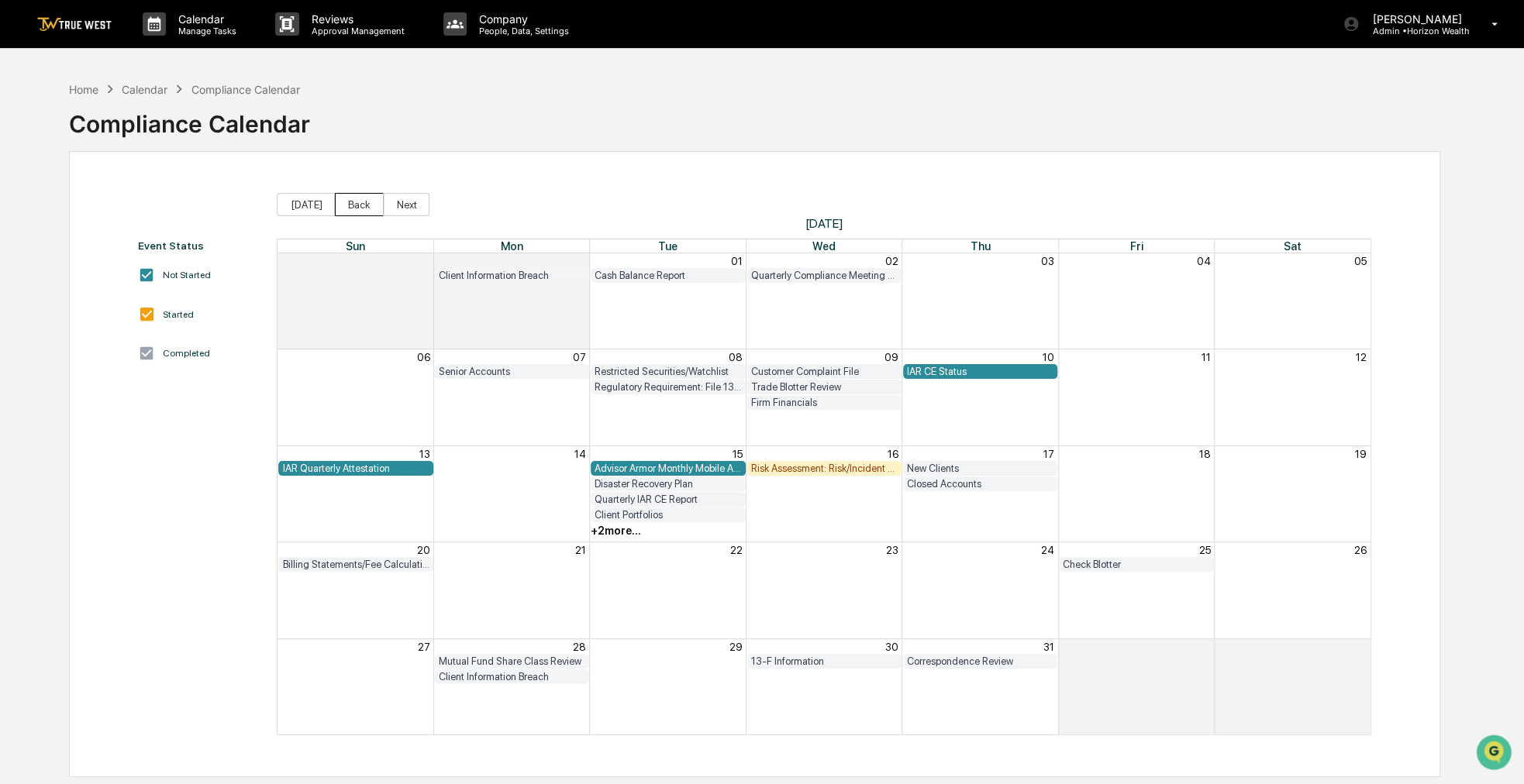
click at [347, 207] on button "Back" at bounding box center [359, 204] width 49 height 23
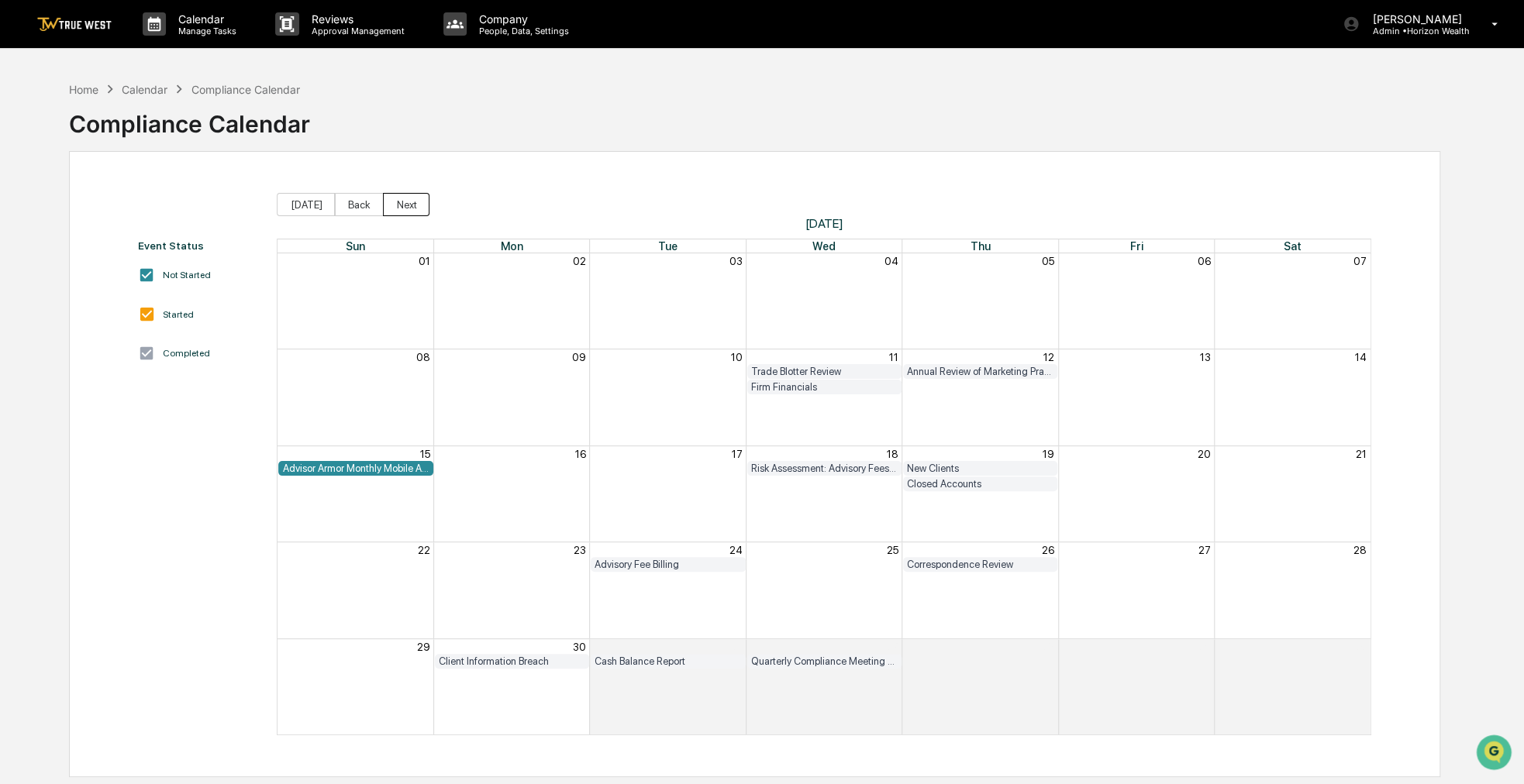
click at [387, 211] on button "Next" at bounding box center [406, 204] width 46 height 23
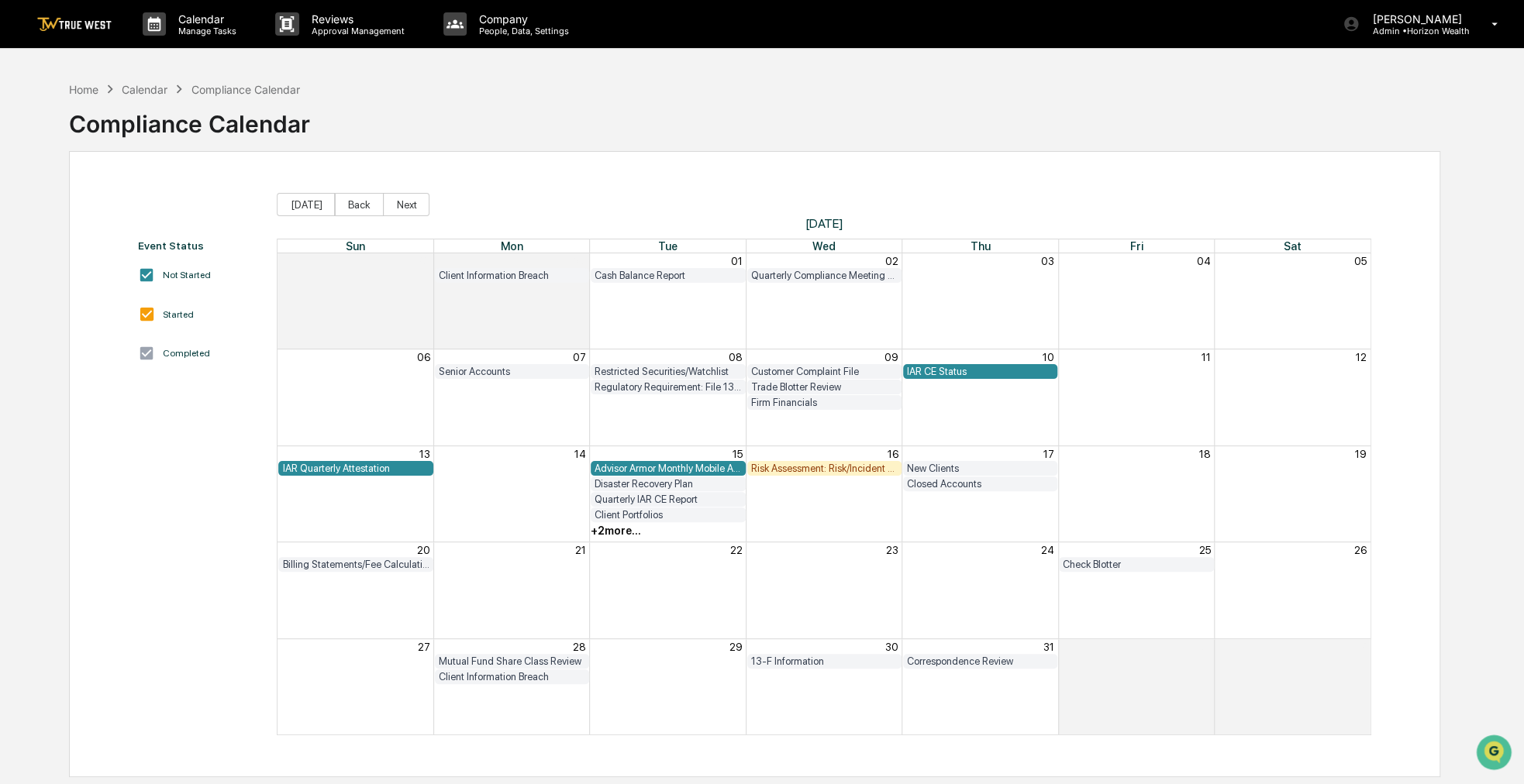
click at [387, 211] on button "Next" at bounding box center [406, 204] width 46 height 23
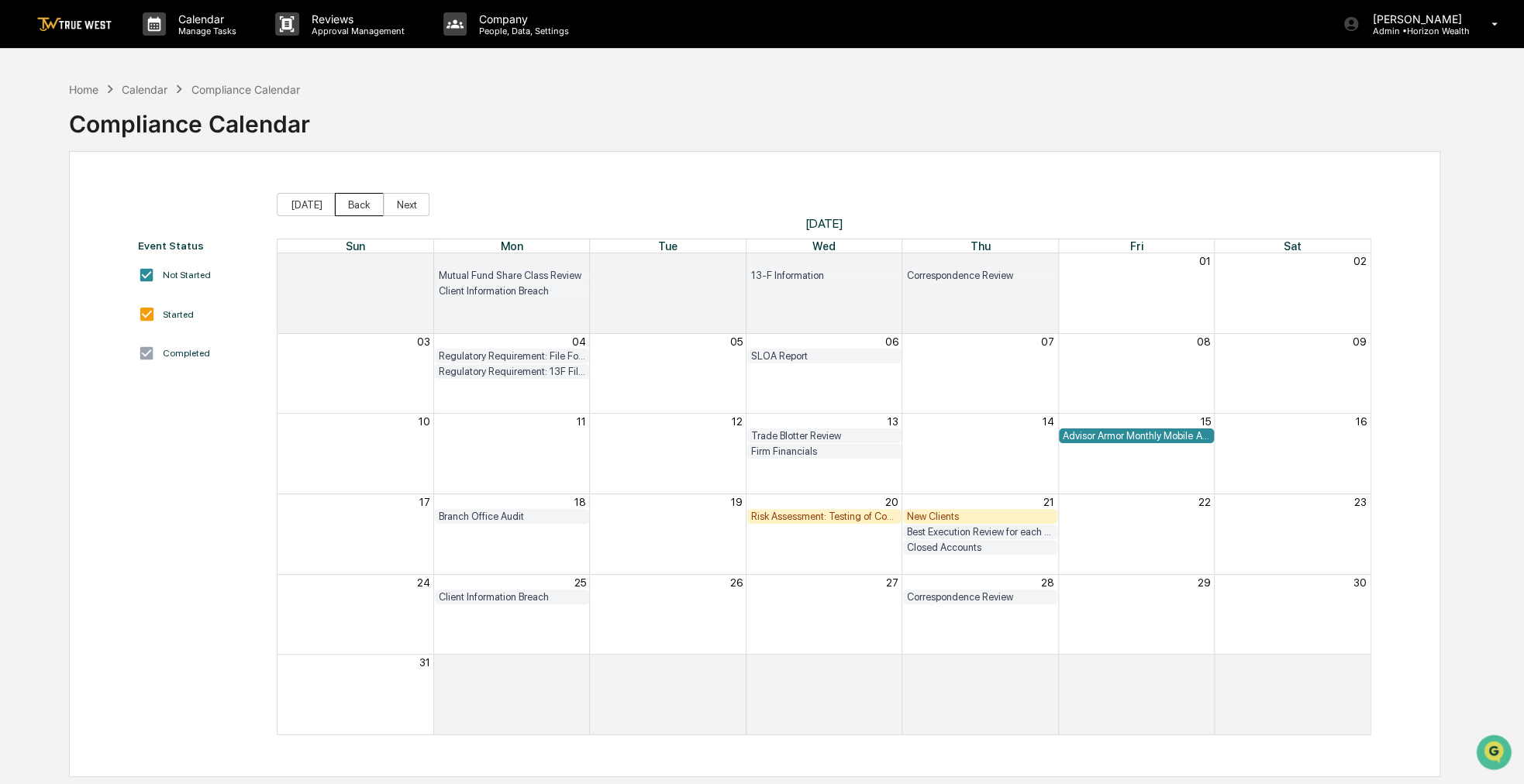
click at [352, 205] on button "Back" at bounding box center [359, 204] width 49 height 23
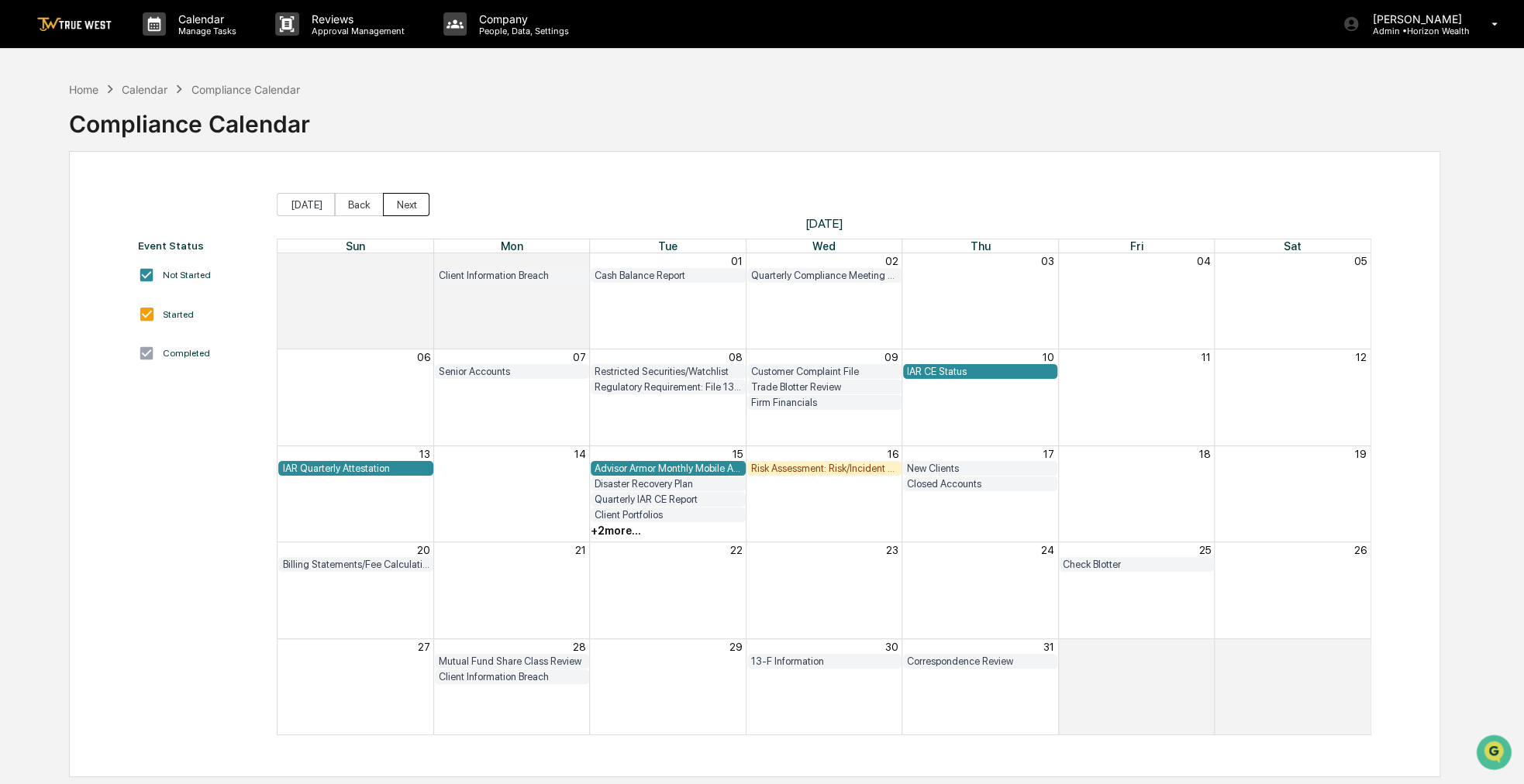
click at [413, 198] on button "Next" at bounding box center [406, 204] width 46 height 23
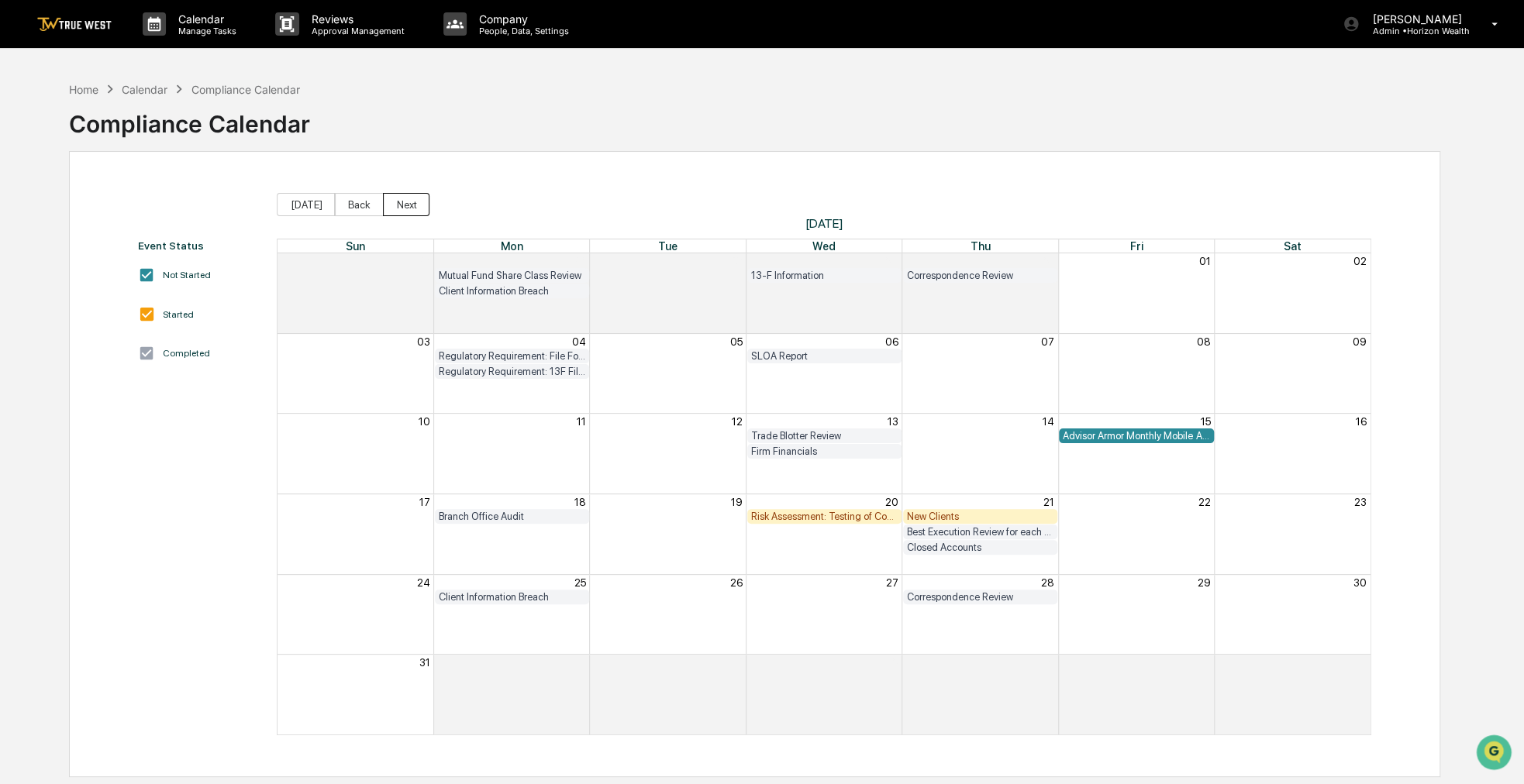
click at [413, 198] on button "Next" at bounding box center [406, 204] width 46 height 23
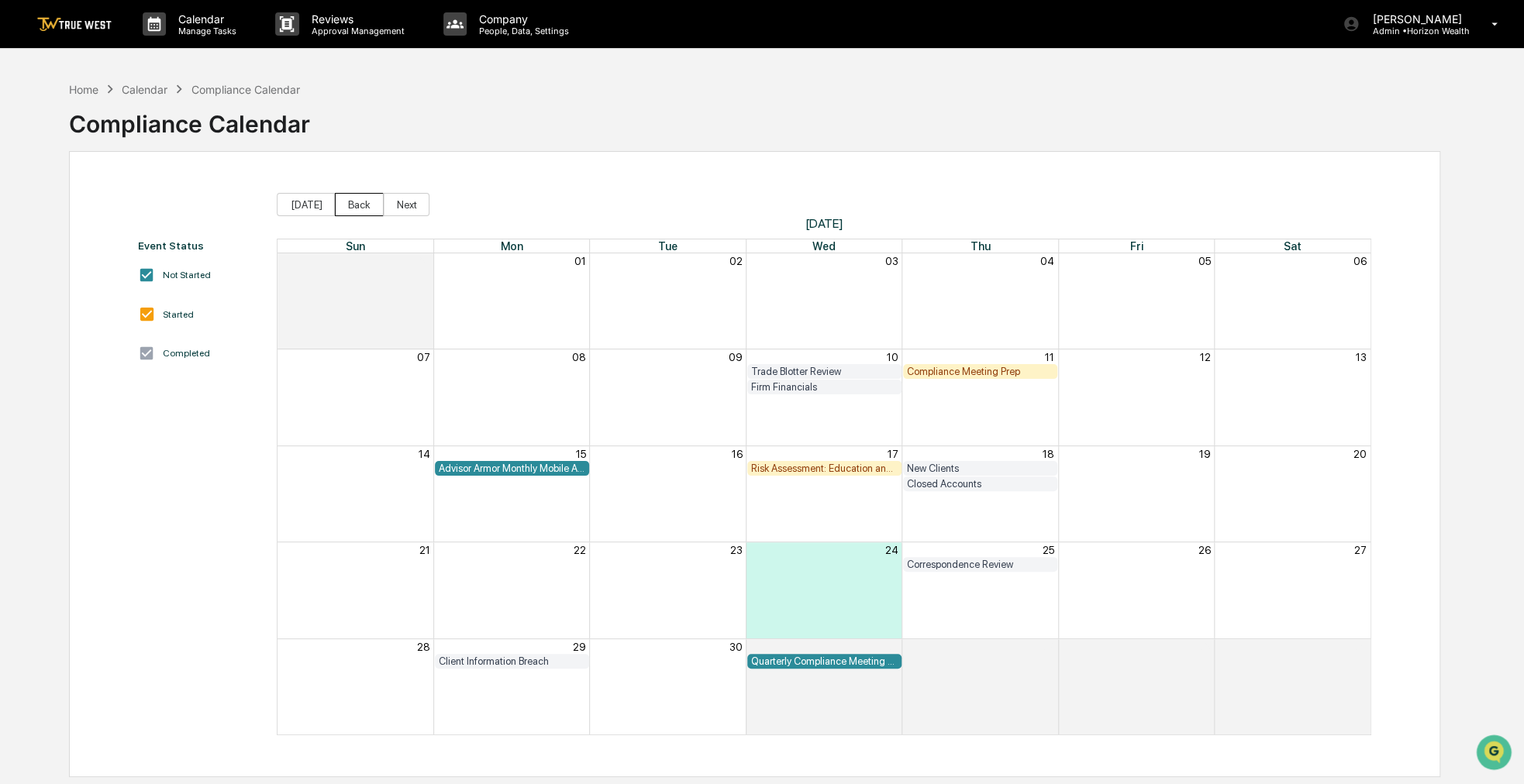
click at [348, 201] on button "Back" at bounding box center [359, 204] width 49 height 23
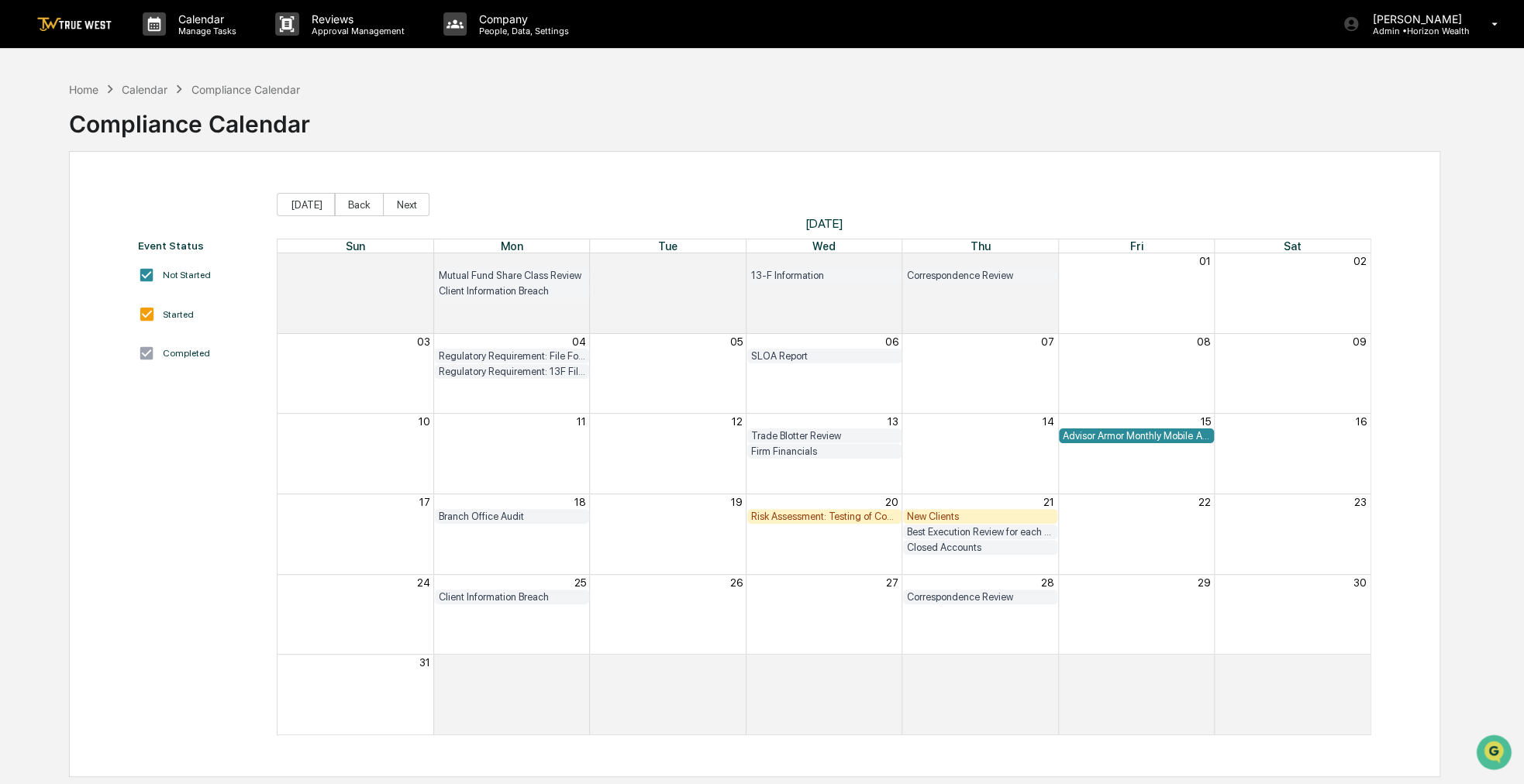
click at [952, 518] on div "New Clients" at bounding box center [980, 516] width 146 height 12
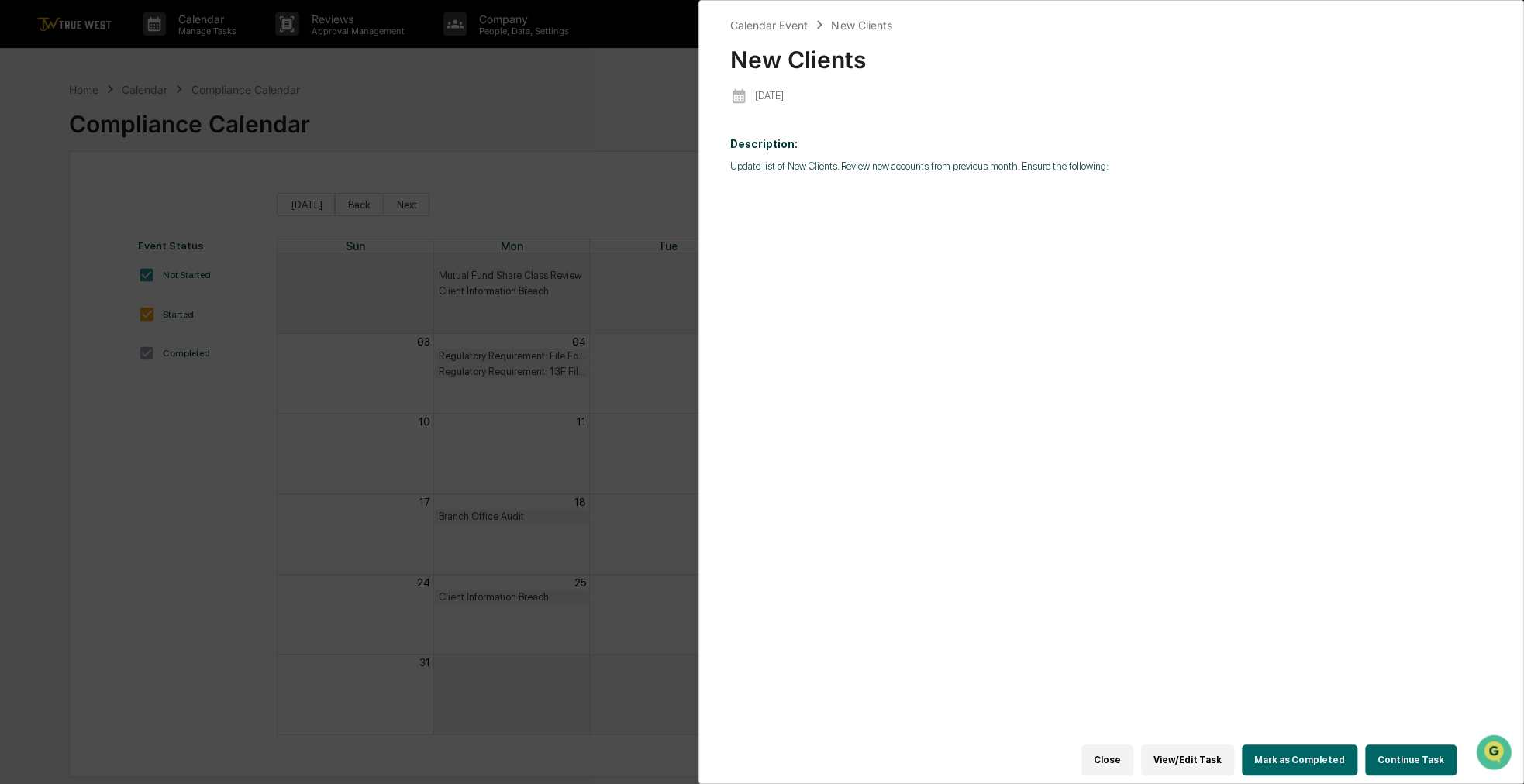
click at [1406, 754] on button "Continue Task" at bounding box center [1411, 760] width 92 height 31
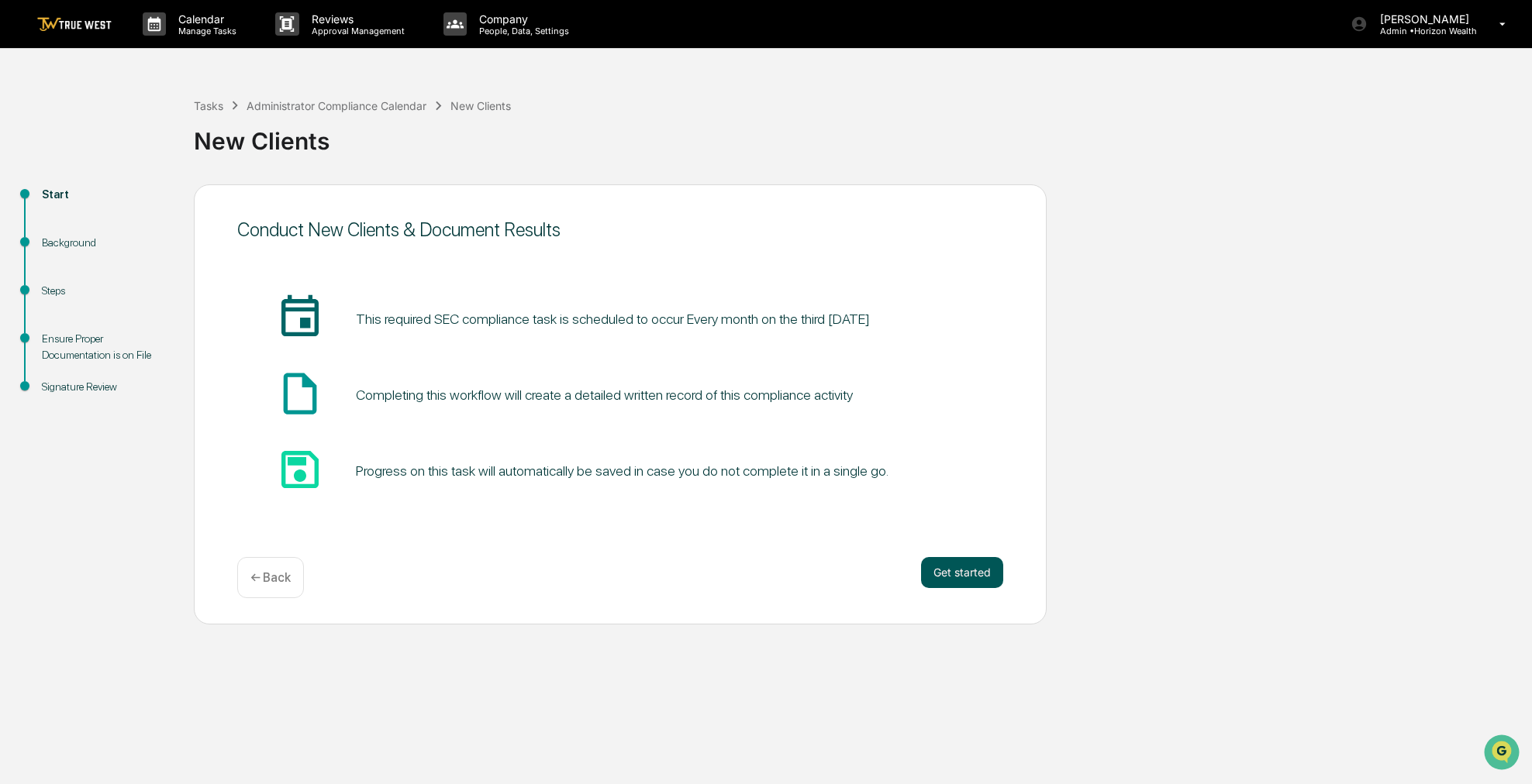
click at [973, 570] on button "Get started" at bounding box center [962, 573] width 82 height 31
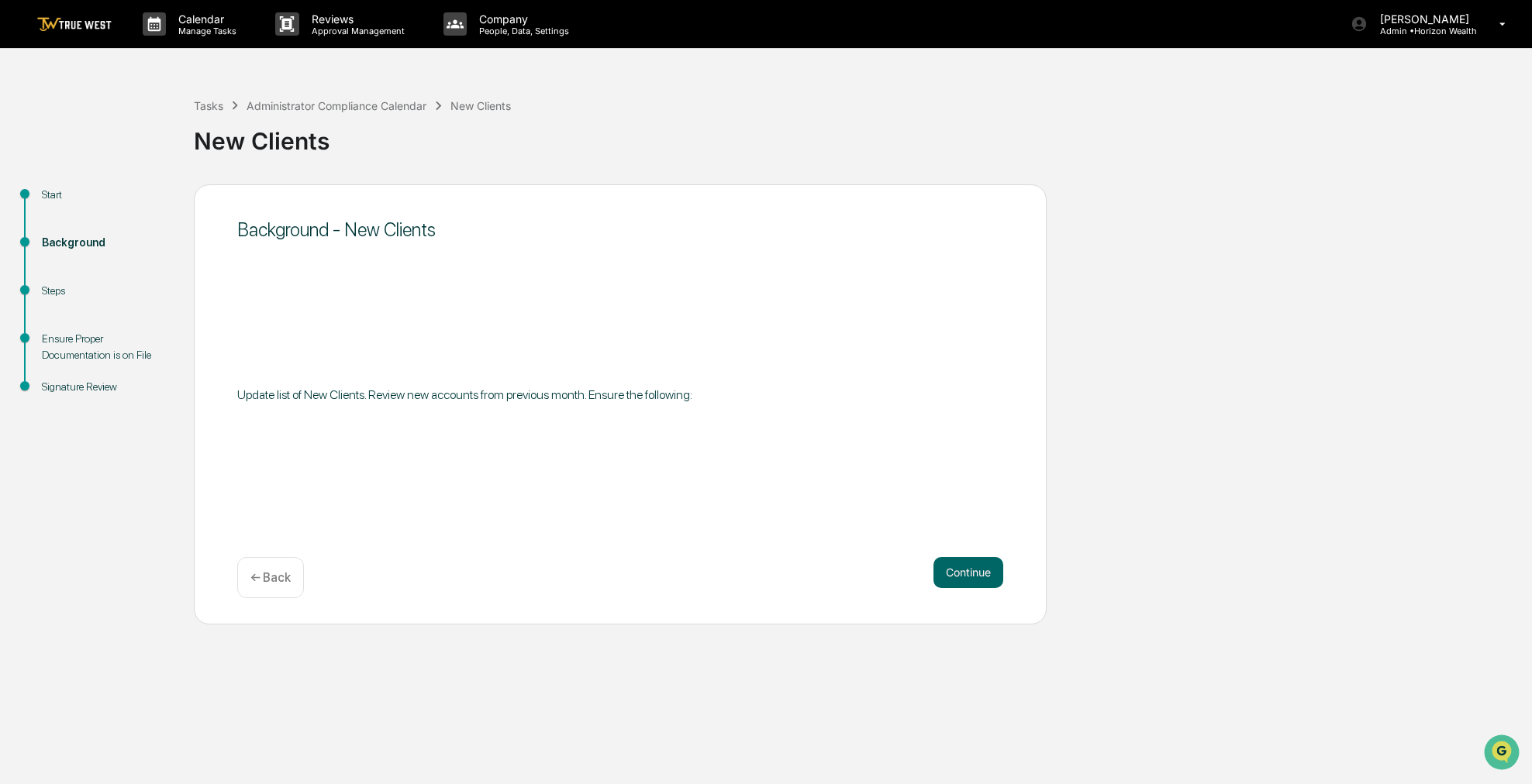
click at [973, 570] on button "Continue" at bounding box center [968, 573] width 70 height 31
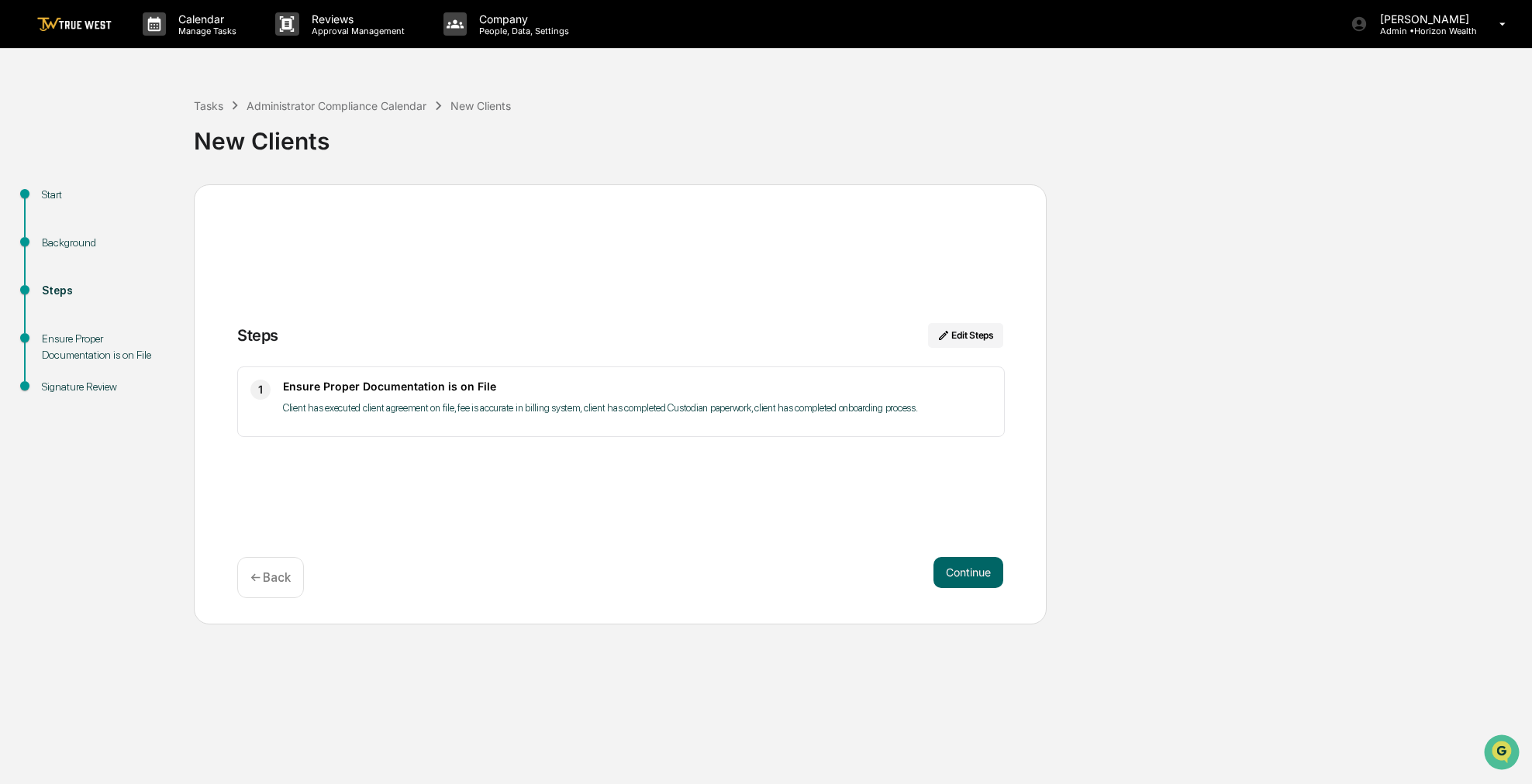
click at [973, 570] on button "Continue" at bounding box center [968, 573] width 70 height 31
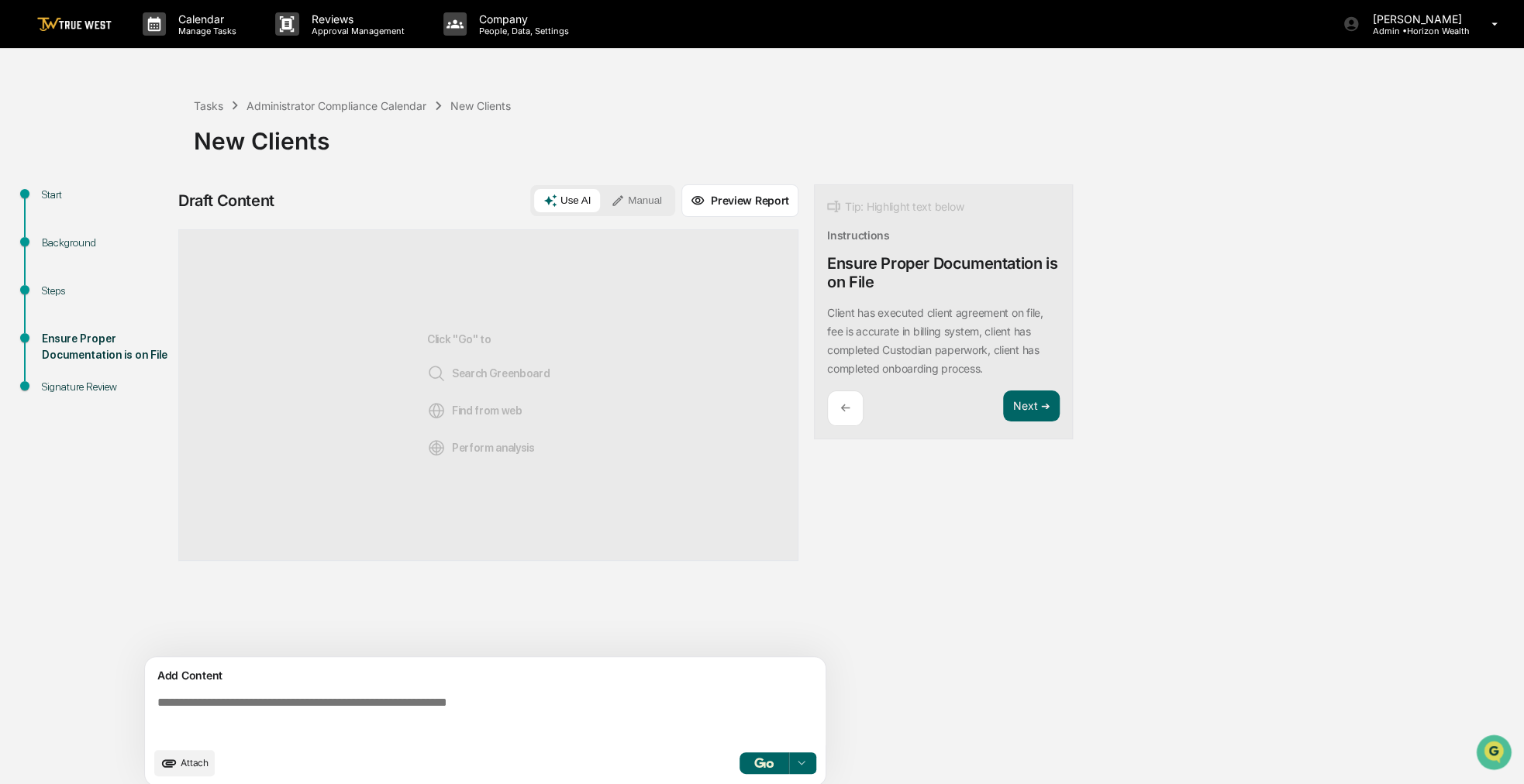
click at [648, 197] on button "Manual" at bounding box center [636, 201] width 70 height 23
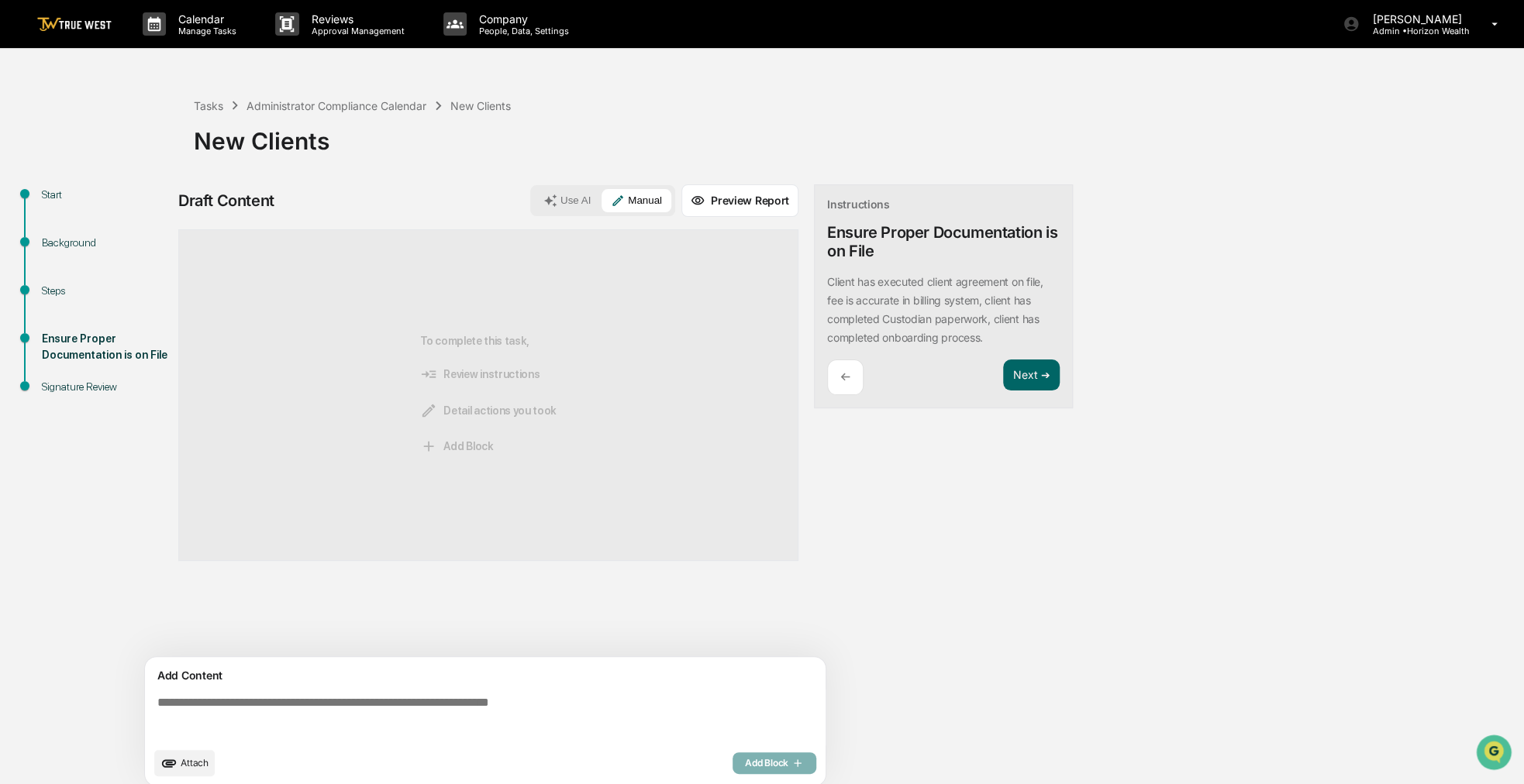
click at [1278, 298] on div "Start Background Steps Ensure Proper Documentation is on File Signature Review …" at bounding box center [762, 490] width 1509 height 611
click at [104, 26] on img at bounding box center [74, 24] width 74 height 15
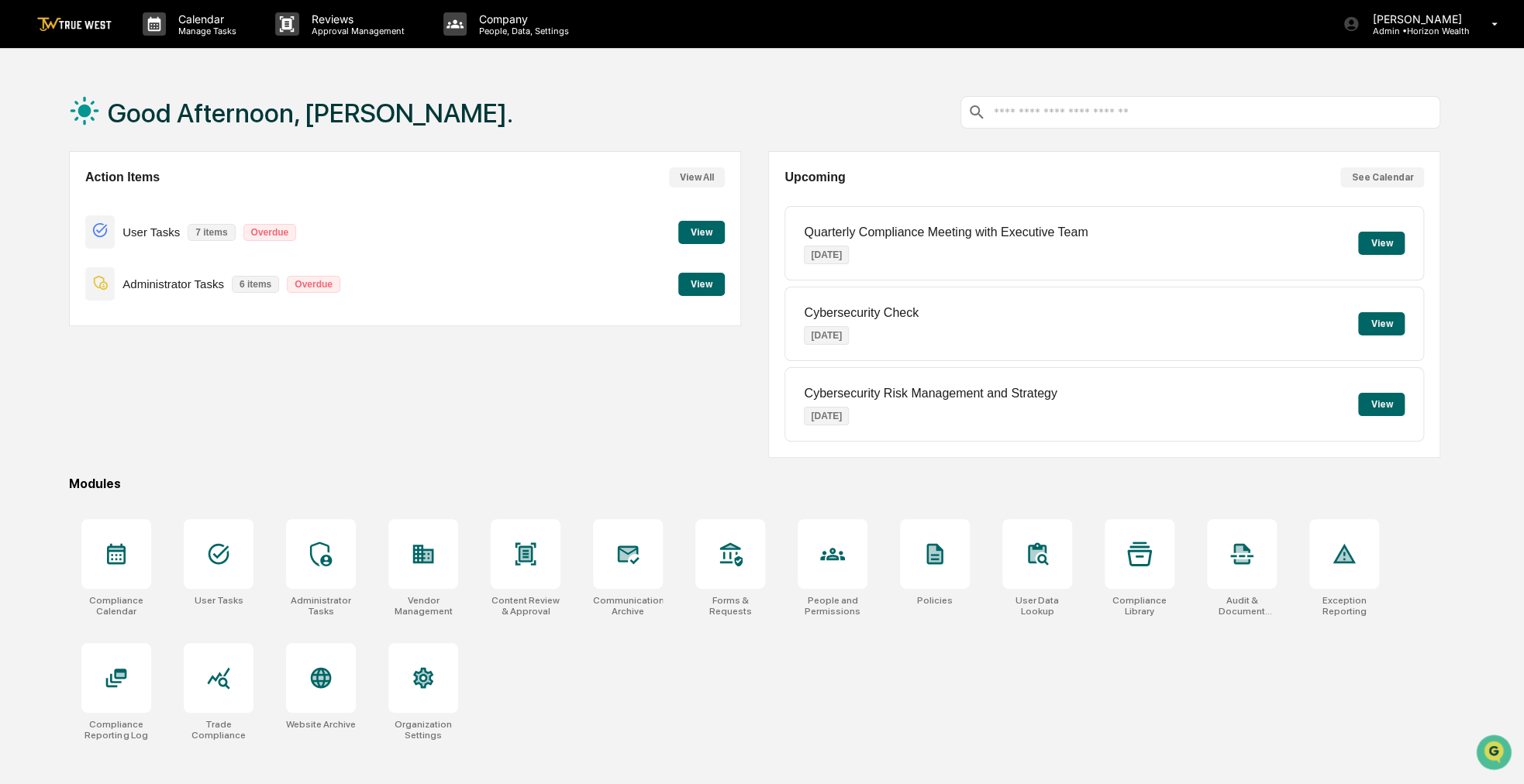
drag, startPoint x: 570, startPoint y: 97, endPoint x: 499, endPoint y: 106, distance: 71.6
click at [499, 106] on div "Good Afternoon, [PERSON_NAME]." at bounding box center [754, 112] width 1371 height 78
click at [200, 48] on div "Calendar Manage Tasks Reviews Approval Management Company People, Data, Setting…" at bounding box center [762, 24] width 1524 height 49
click at [200, 32] on p "Manage Tasks" at bounding box center [205, 31] width 79 height 11
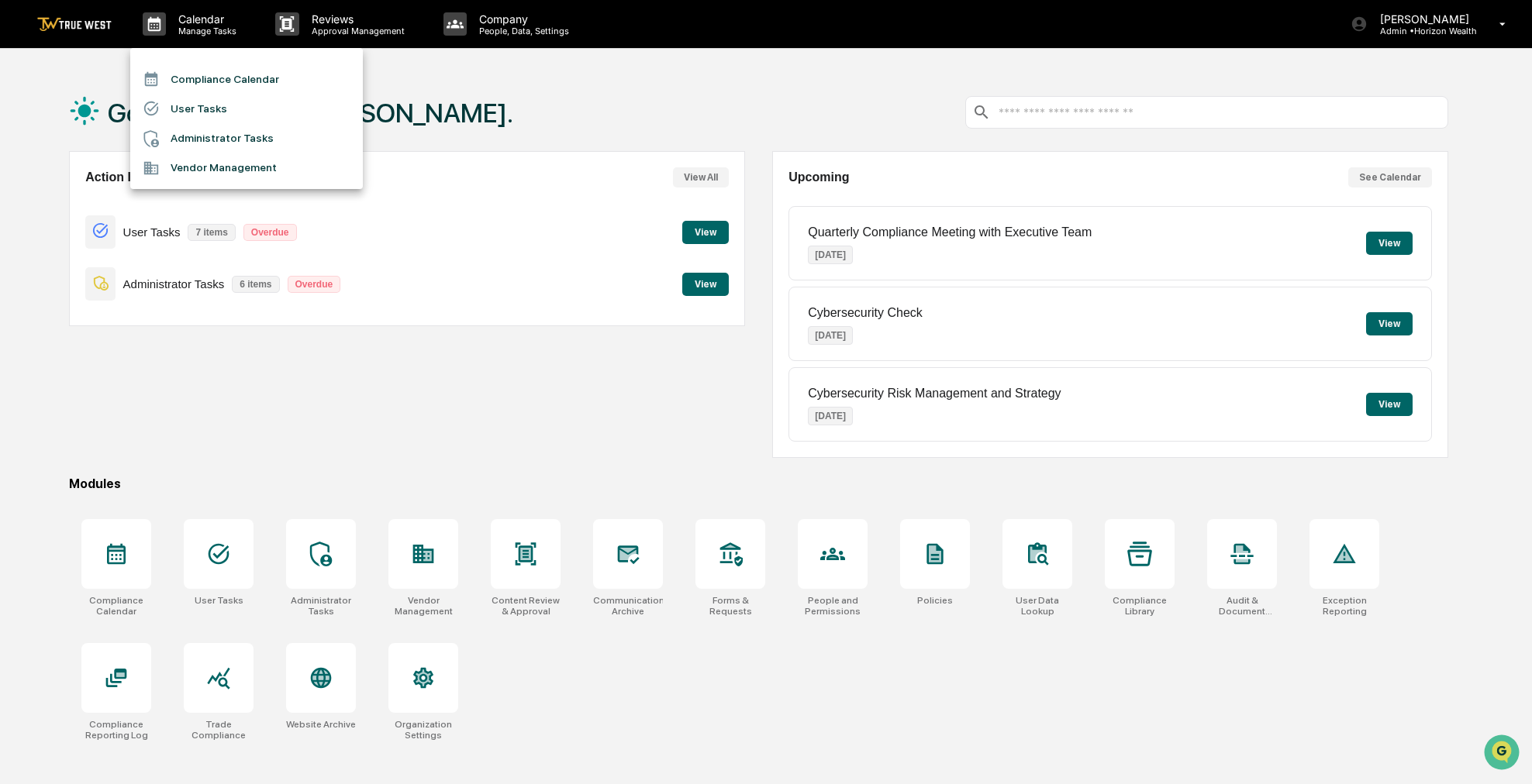
click at [202, 70] on li "Compliance Calendar" at bounding box center [246, 78] width 233 height 29
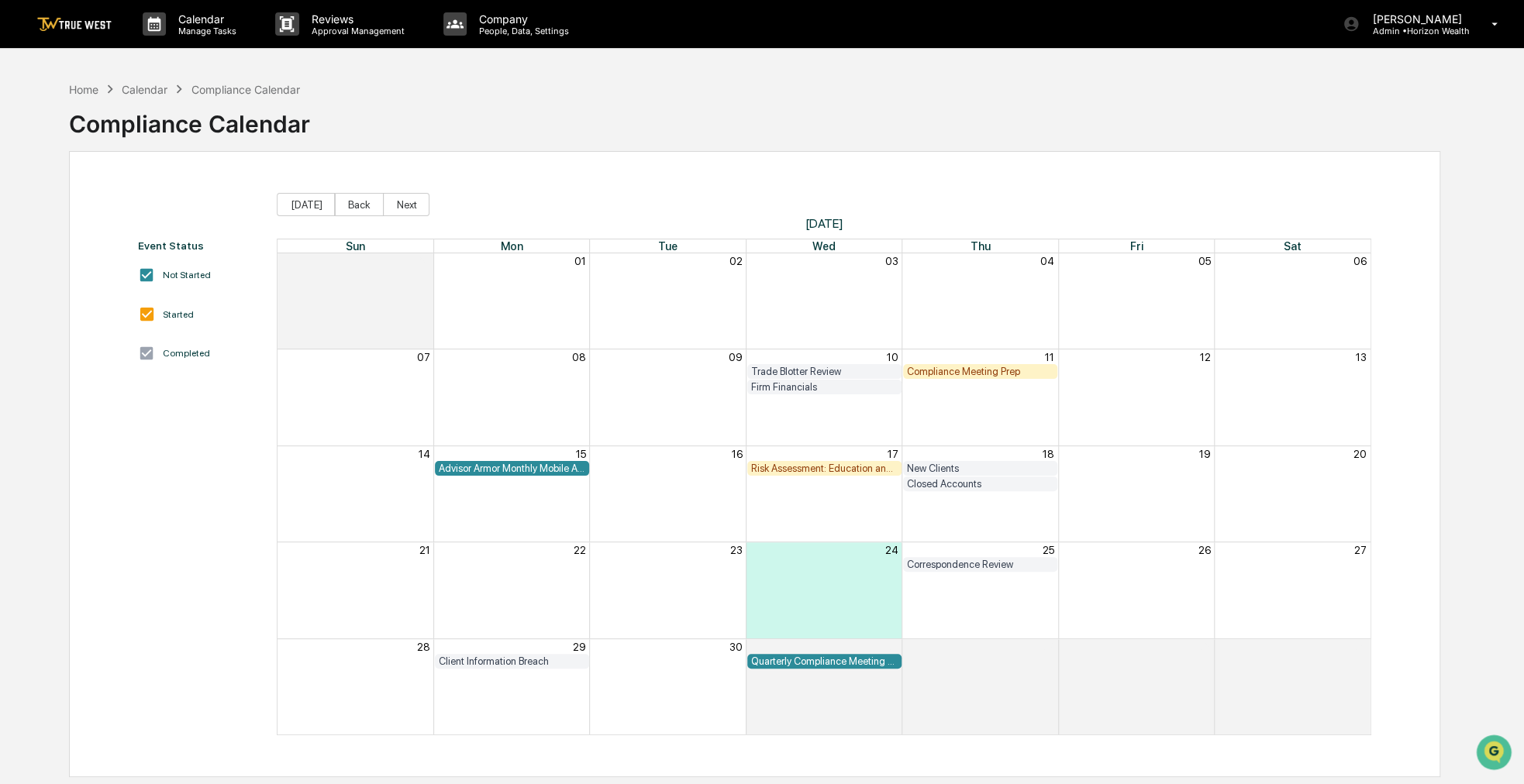
click at [1253, 55] on div "Calendar Manage Tasks Reviews Approval Management Company People, Data, Setting…" at bounding box center [762, 429] width 1524 height 858
click at [363, 200] on button "Back" at bounding box center [359, 204] width 49 height 23
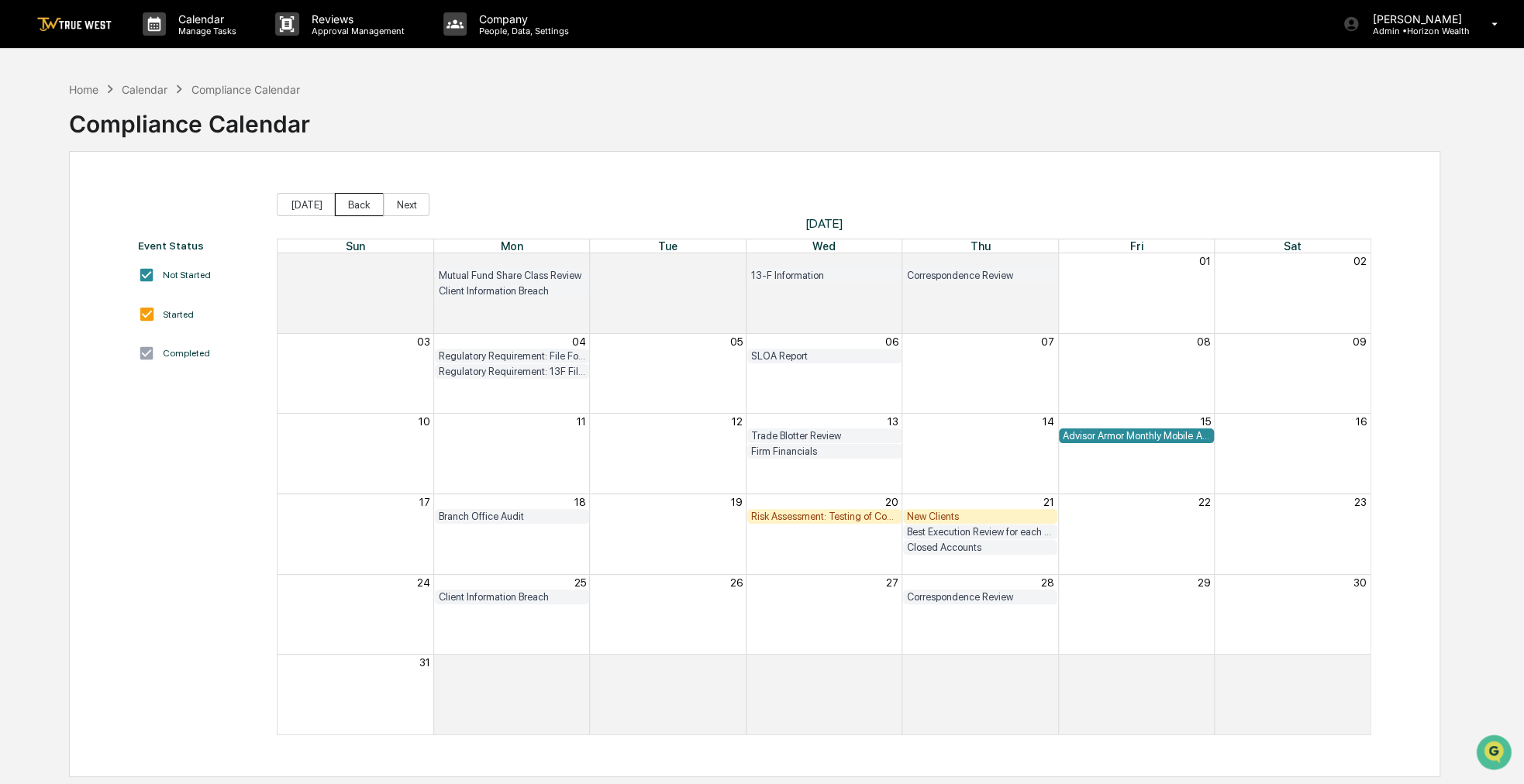
click at [362, 200] on button "Back" at bounding box center [359, 204] width 49 height 23
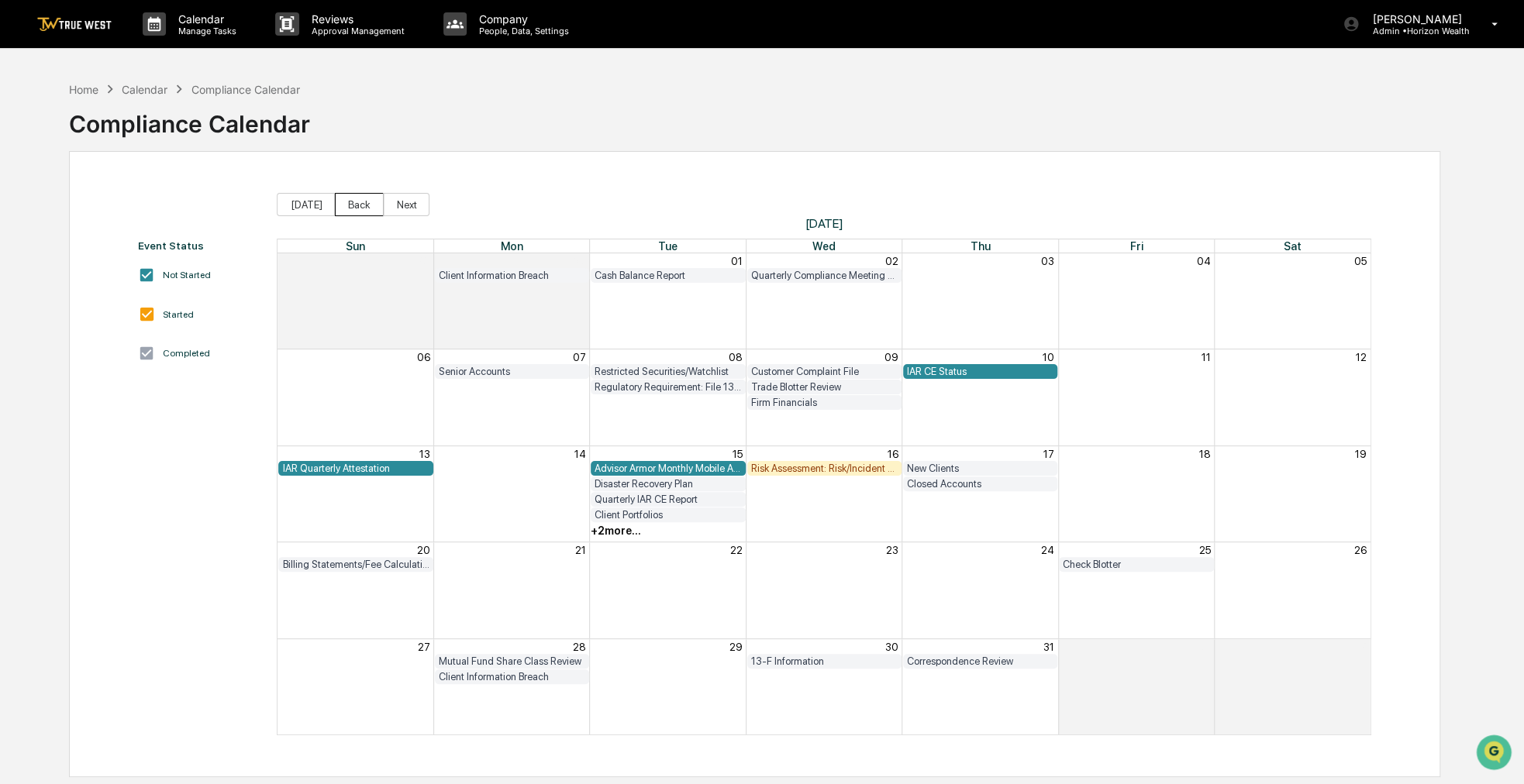
click at [357, 201] on button "Back" at bounding box center [359, 204] width 49 height 23
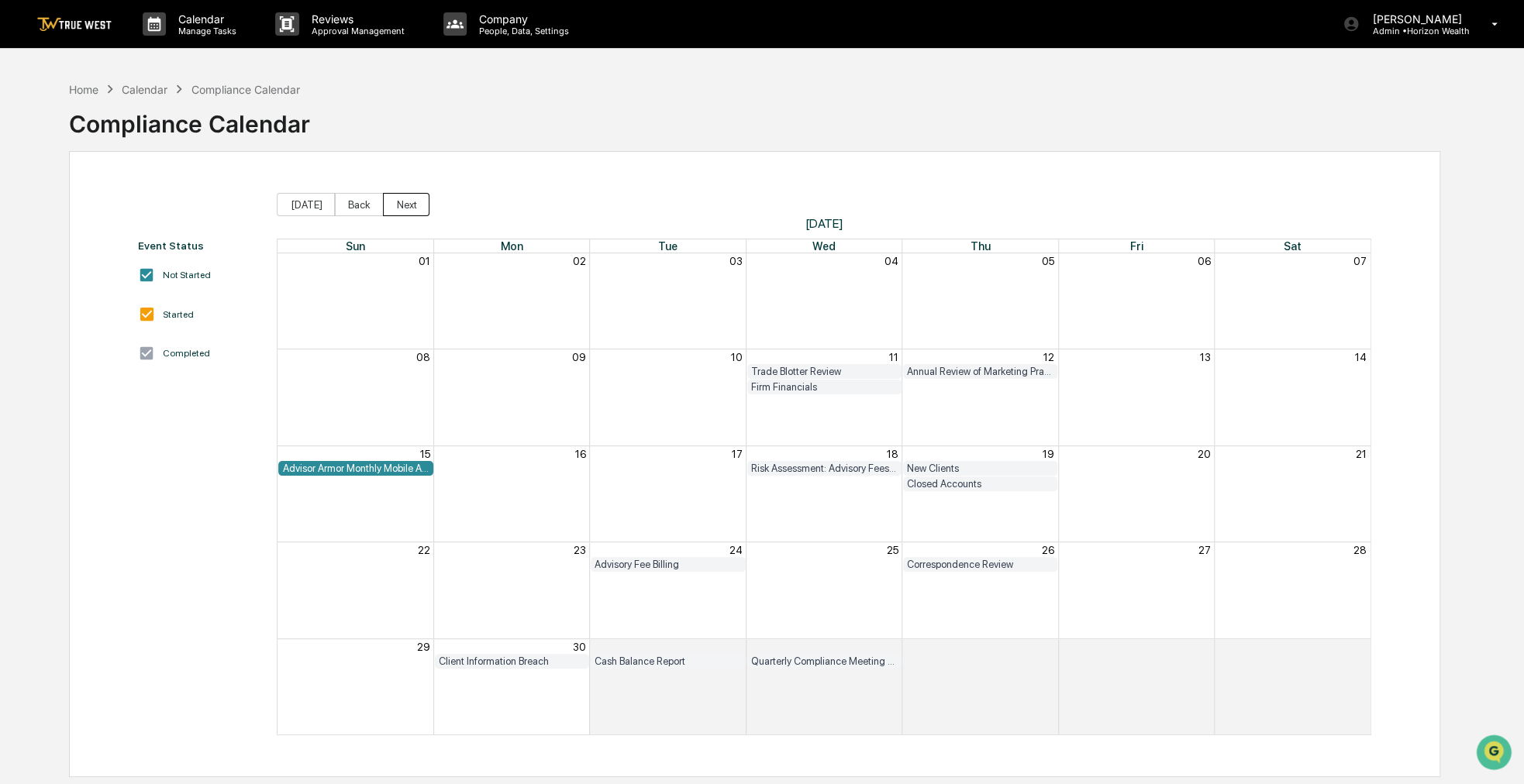
click at [386, 203] on button "Next" at bounding box center [406, 204] width 46 height 23
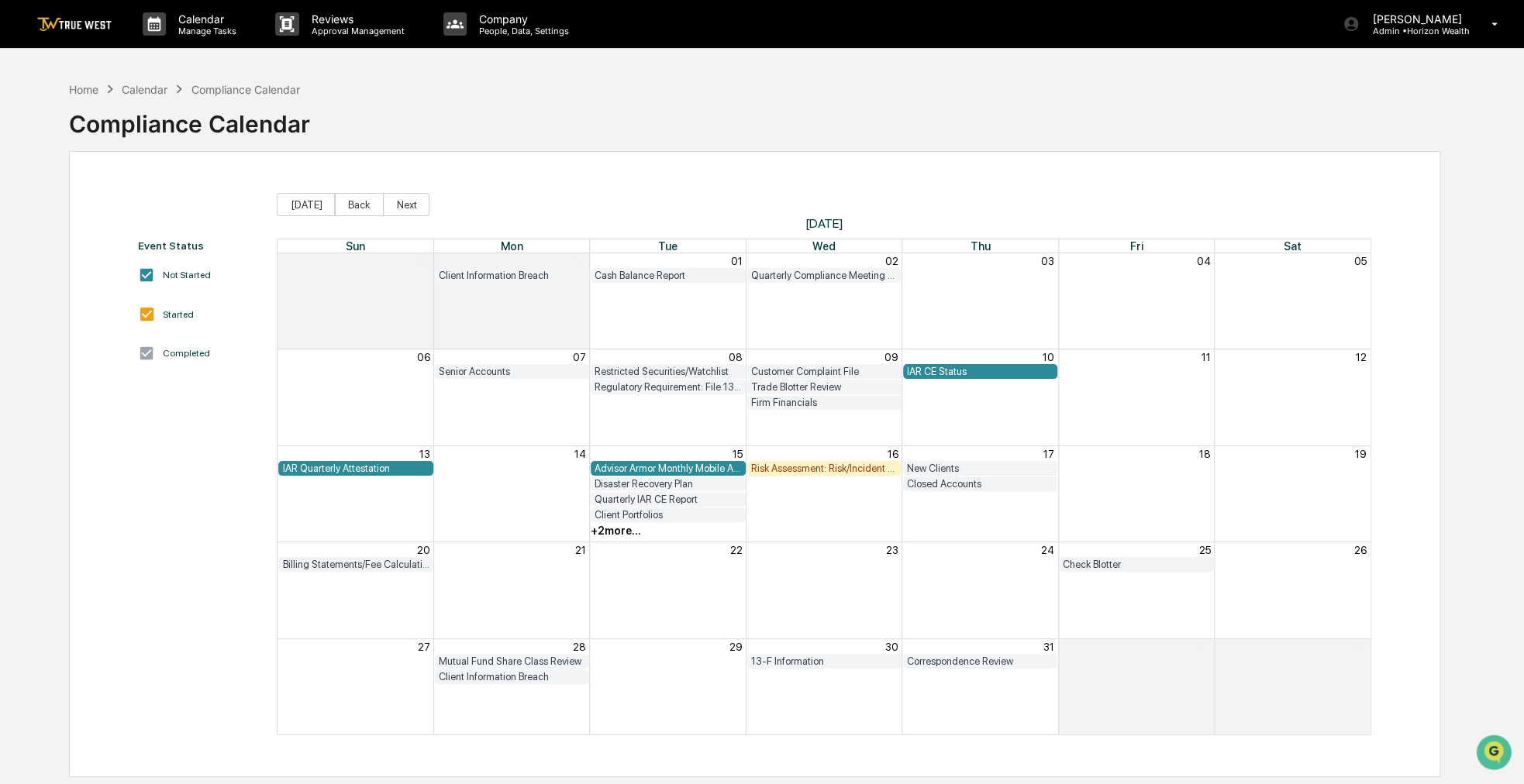
click at [1268, 94] on div "Home Calendar Compliance Calendar Compliance Calendar" at bounding box center [754, 112] width 1371 height 78
click at [341, 213] on button "Back" at bounding box center [359, 204] width 49 height 23
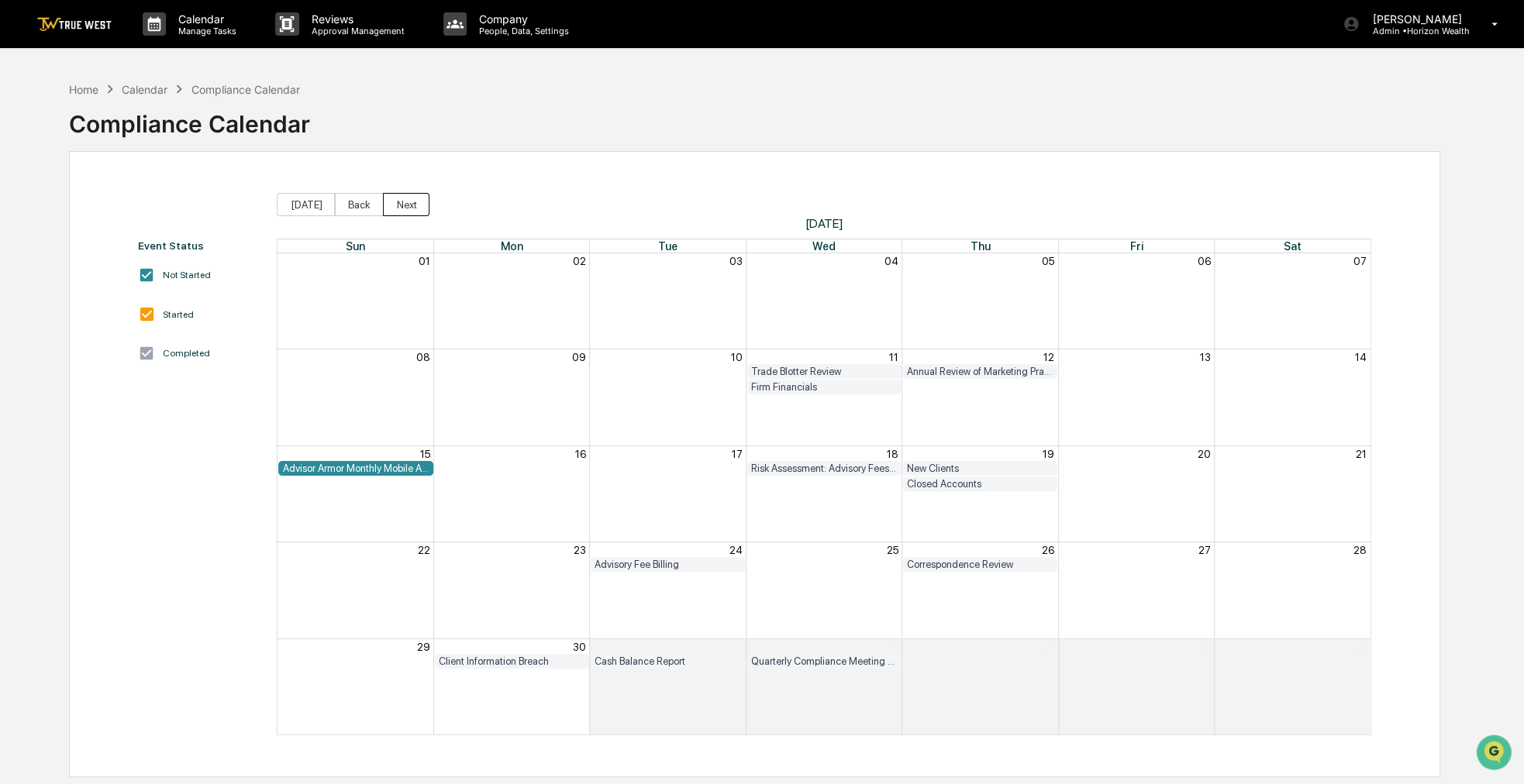
click at [418, 206] on button "Next" at bounding box center [406, 204] width 46 height 23
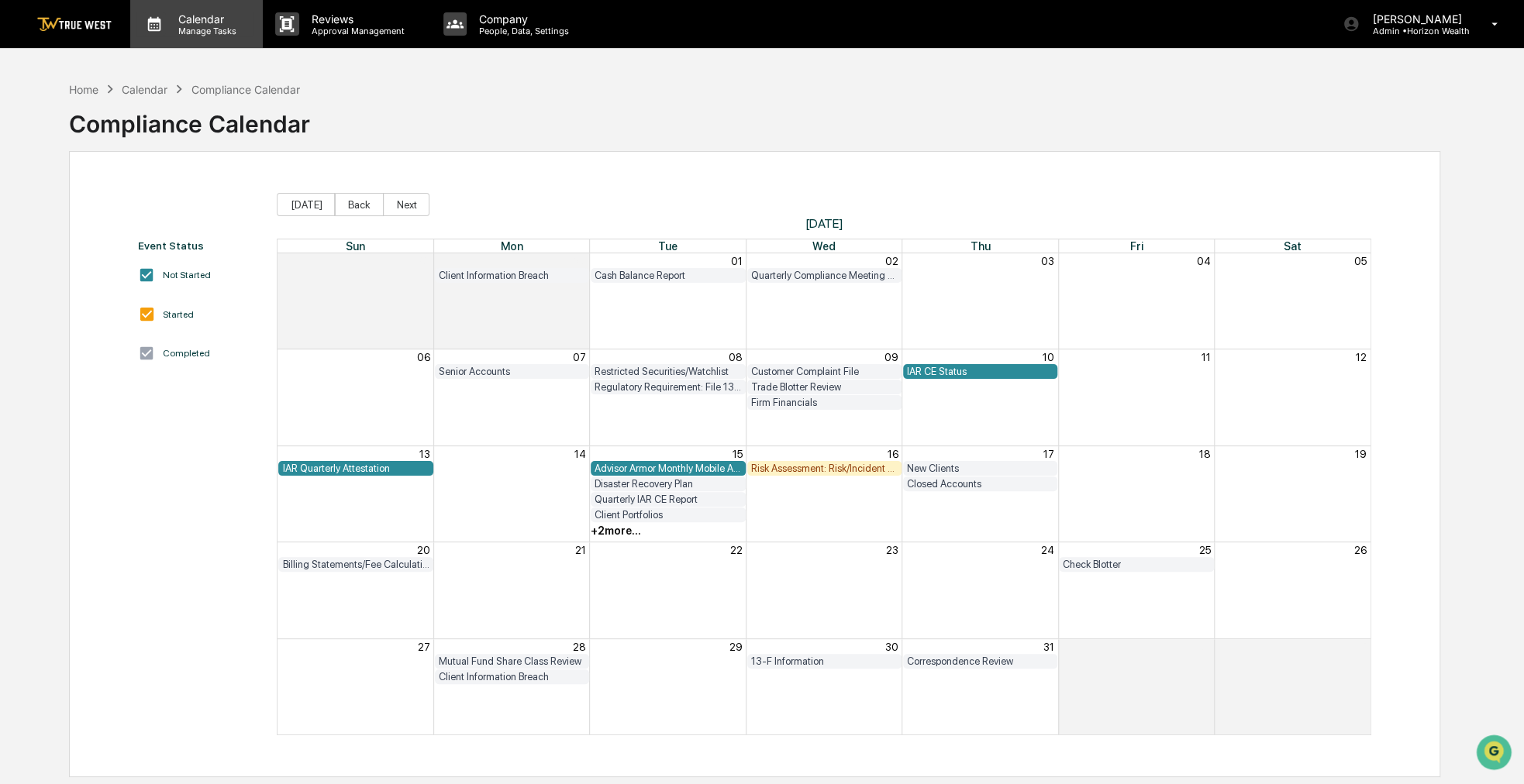
click at [211, 33] on p "Manage Tasks" at bounding box center [205, 31] width 79 height 11
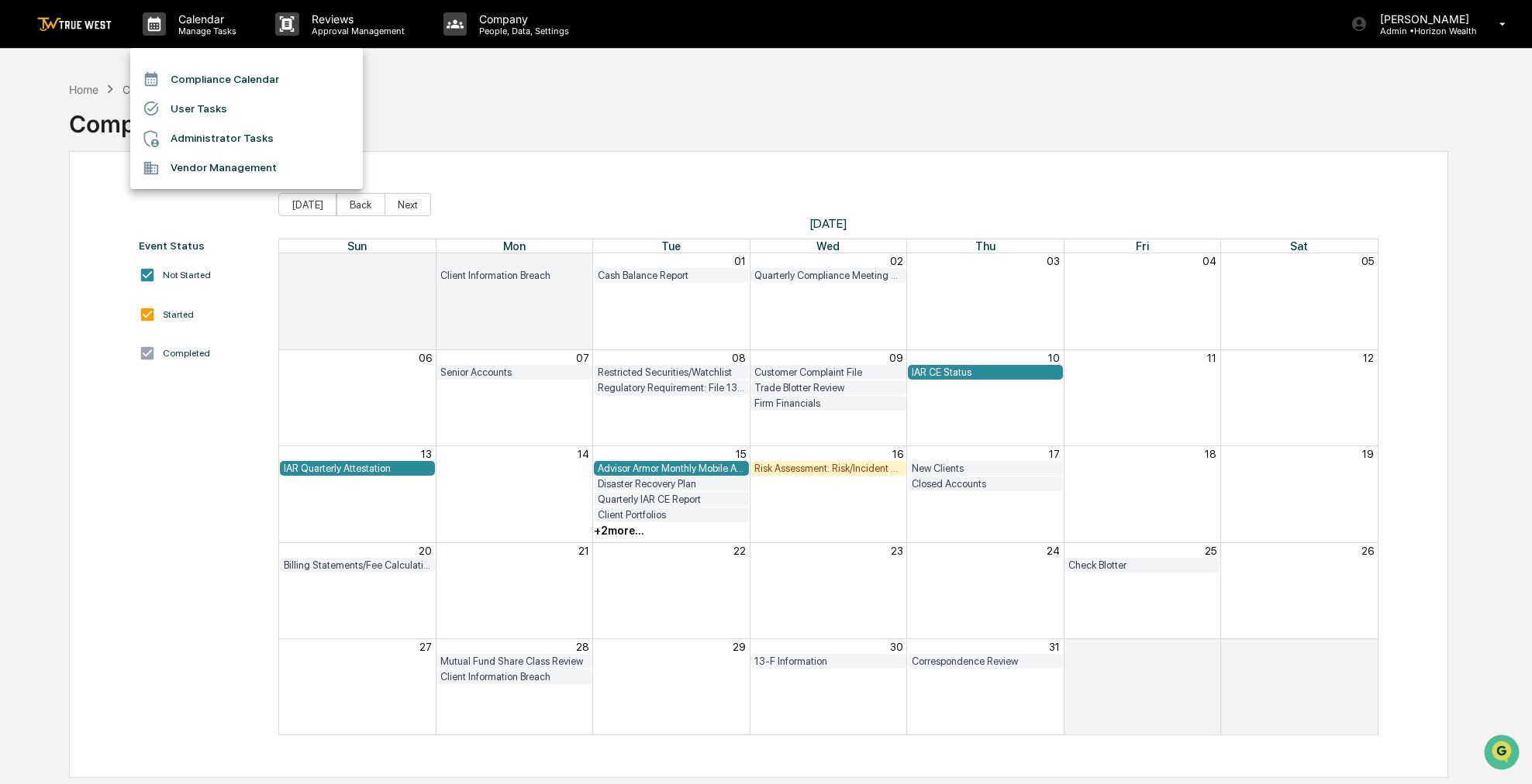
click at [224, 70] on li "Compliance Calendar" at bounding box center [246, 78] width 233 height 29
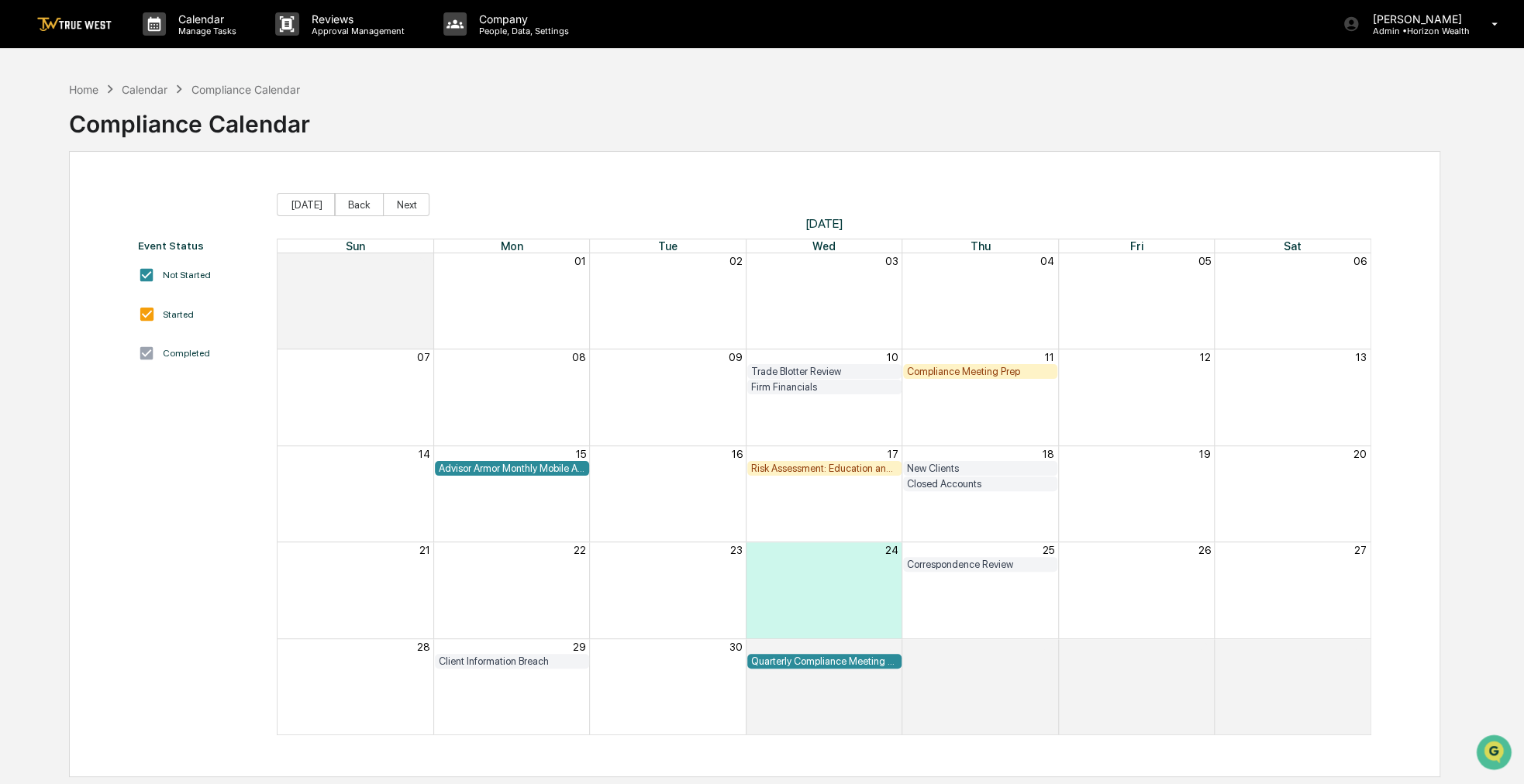
drag, startPoint x: 869, startPoint y: 130, endPoint x: 824, endPoint y: 127, distance: 45.1
click at [824, 127] on div "Home Calendar Compliance Calendar Compliance Calendar" at bounding box center [754, 112] width 1371 height 78
